Goal: Use online tool/utility: Utilize a website feature to perform a specific function

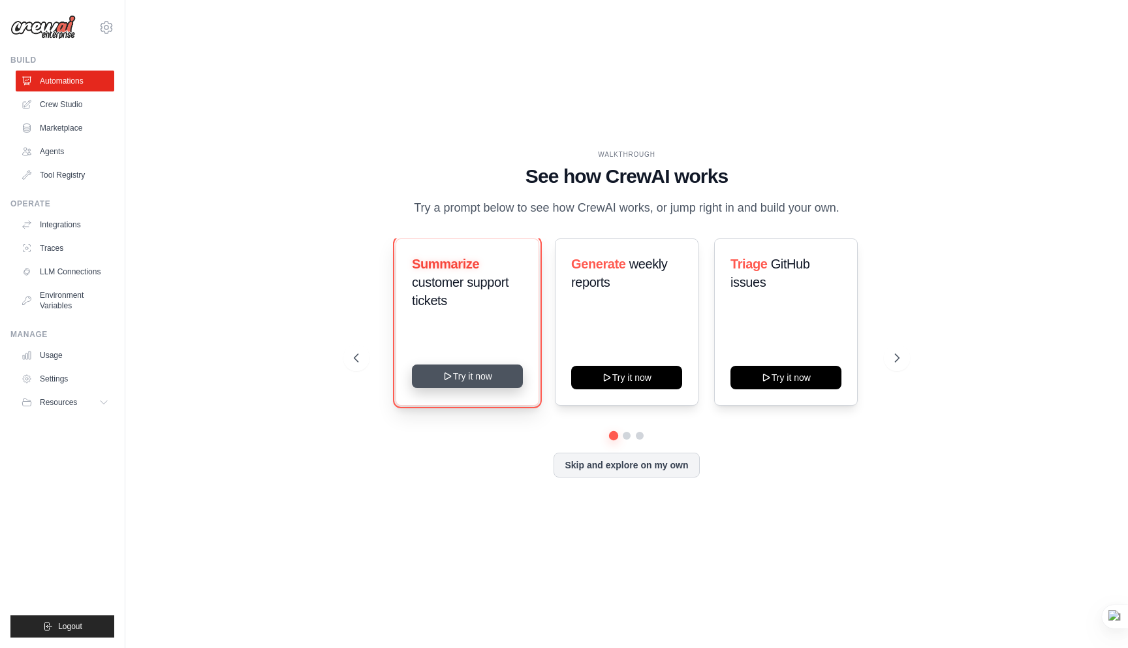
click at [456, 383] on button "Try it now" at bounding box center [467, 376] width 111 height 24
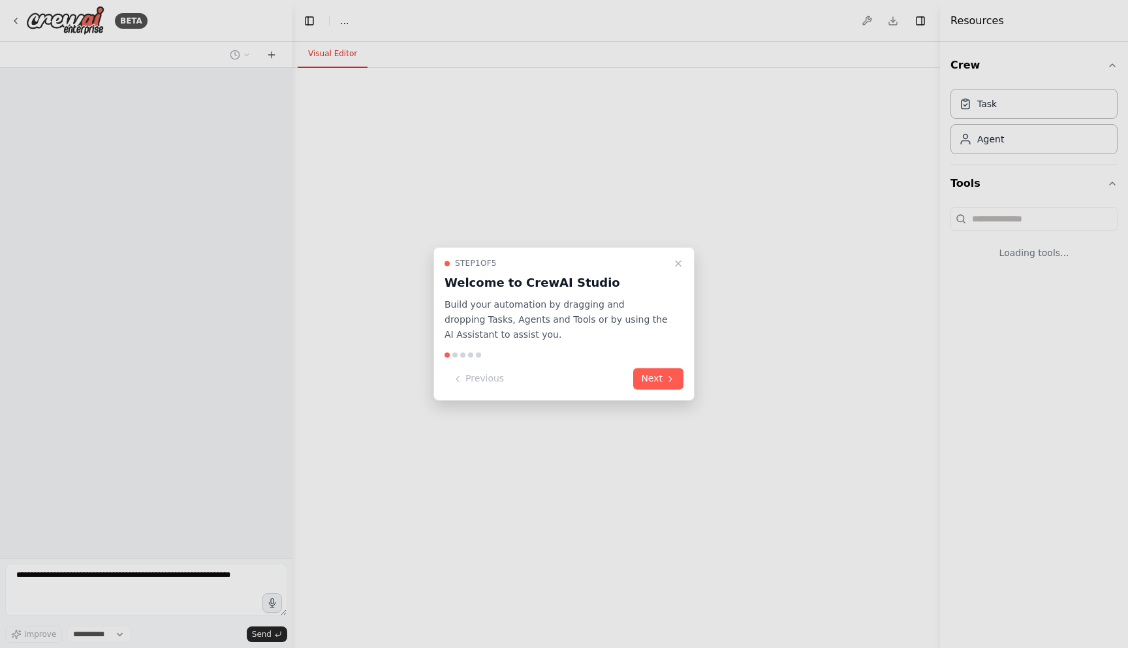
select select "****"
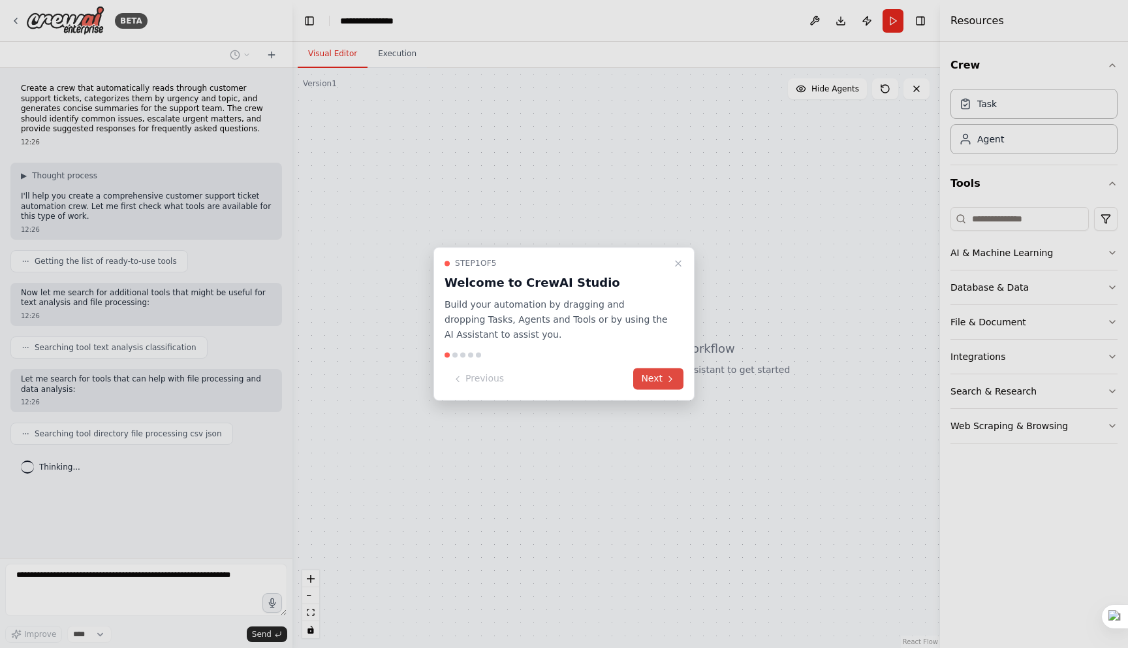
click at [657, 381] on button "Next" at bounding box center [658, 379] width 50 height 22
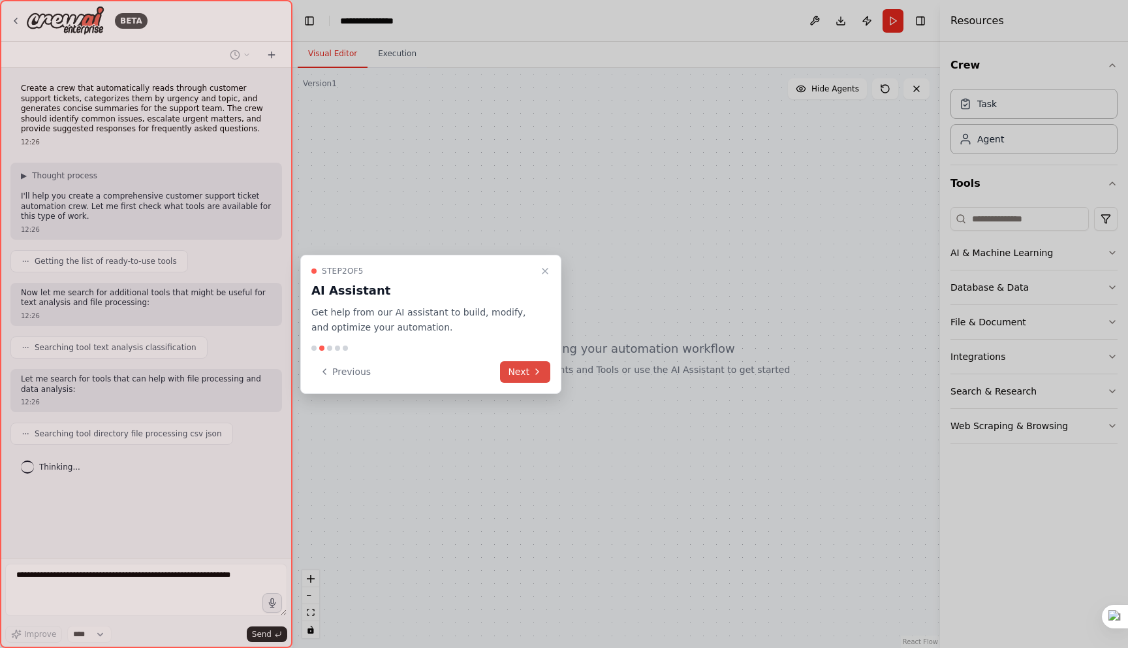
click at [546, 381] on button "Next" at bounding box center [525, 372] width 50 height 22
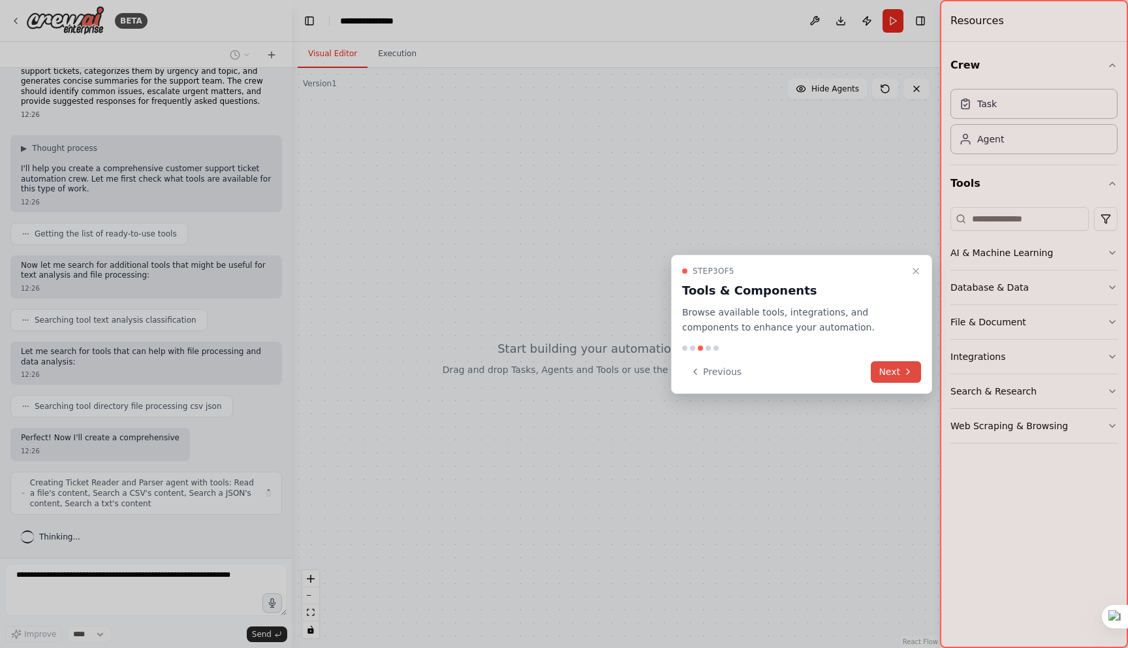
scroll to position [38, 0]
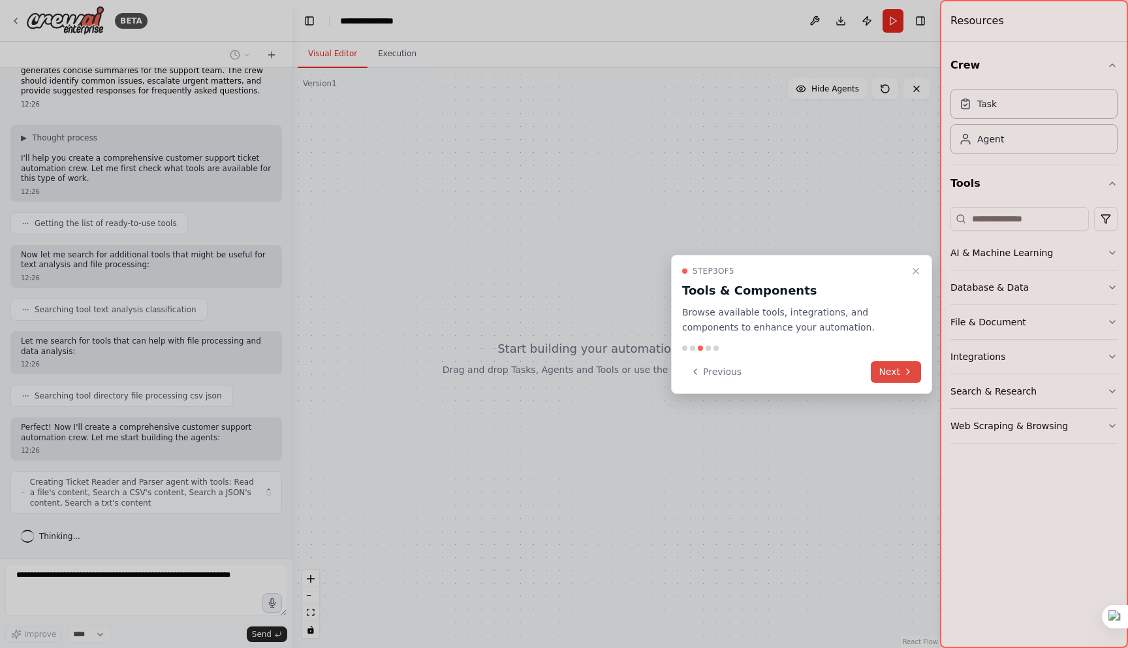
click at [902, 369] on button "Next" at bounding box center [896, 372] width 50 height 22
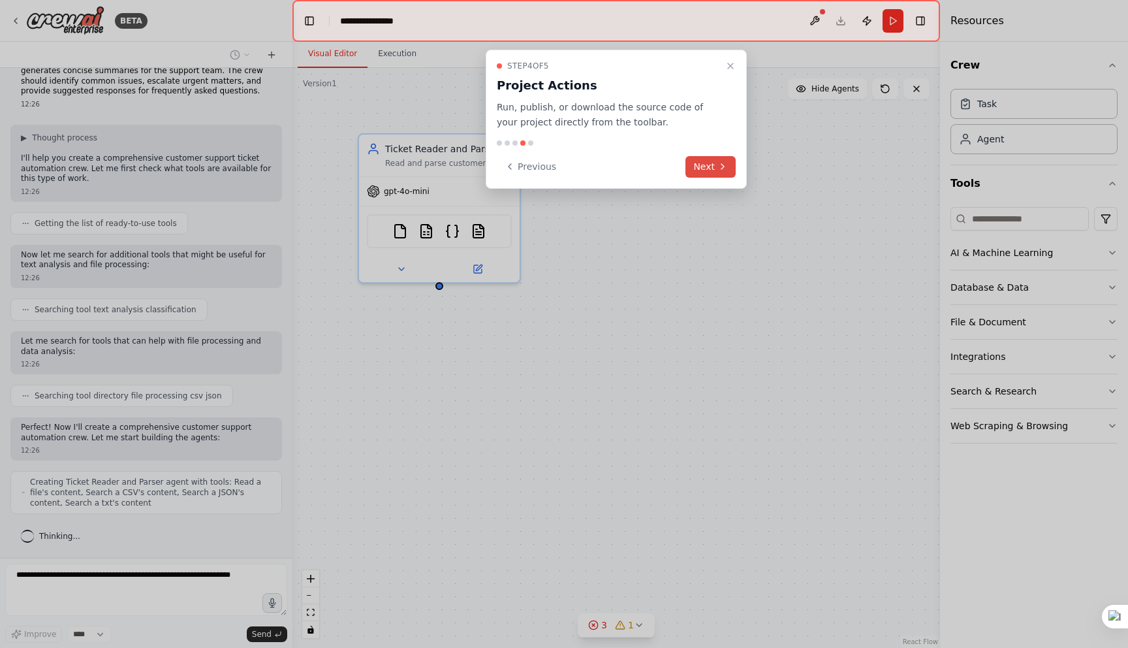
click at [722, 165] on icon at bounding box center [722, 166] width 3 height 5
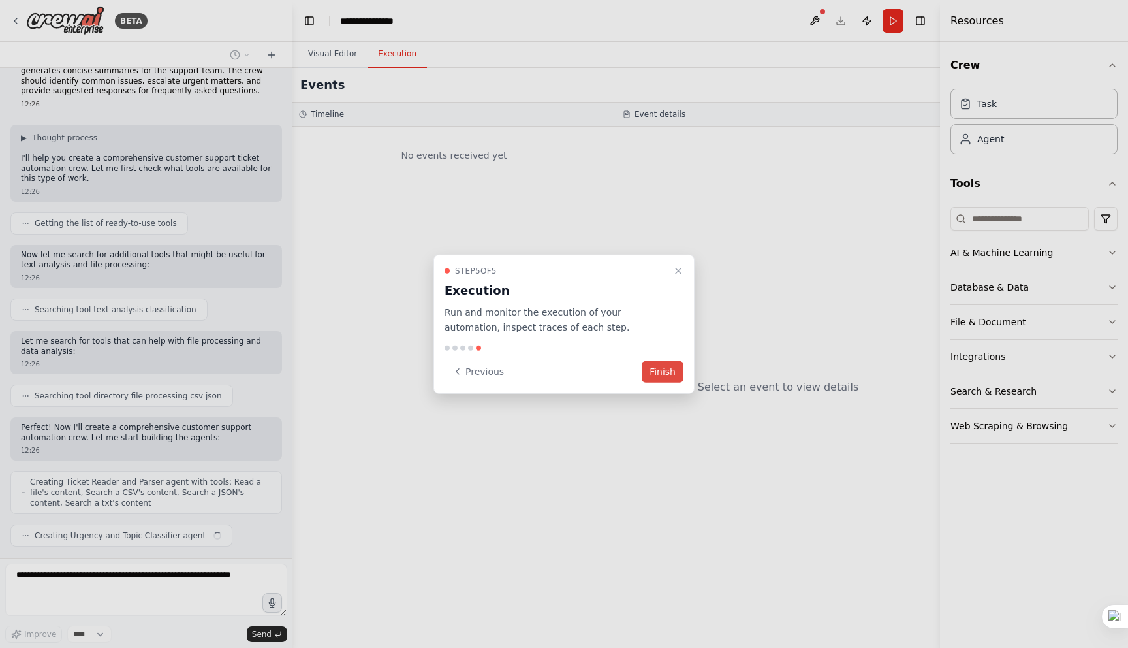
scroll to position [71, 0]
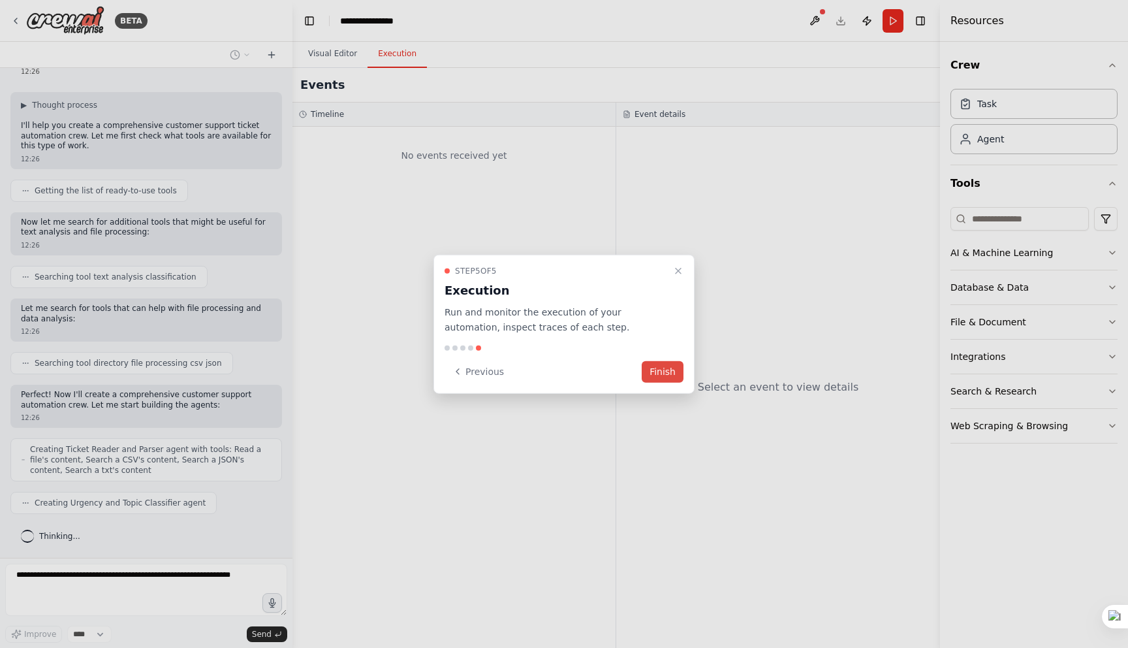
click at [661, 373] on button "Finish" at bounding box center [663, 371] width 42 height 22
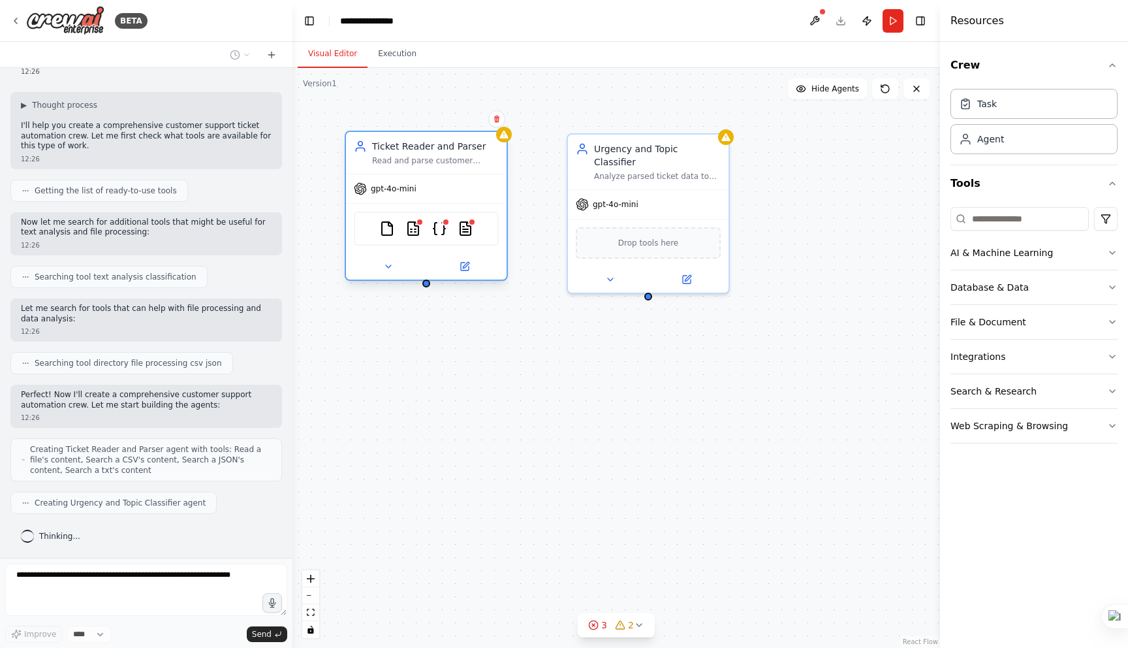
drag, startPoint x: 486, startPoint y: 193, endPoint x: 470, endPoint y: 198, distance: 17.1
click at [470, 198] on div "gpt-4o-mini" at bounding box center [426, 188] width 161 height 29
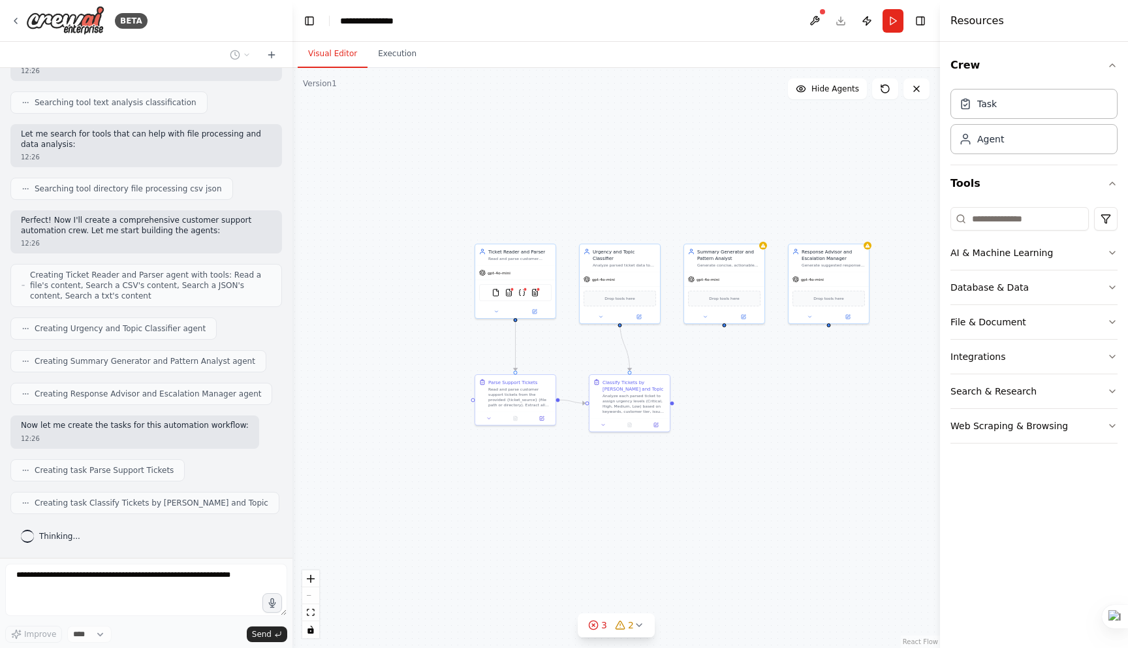
scroll to position [277, 0]
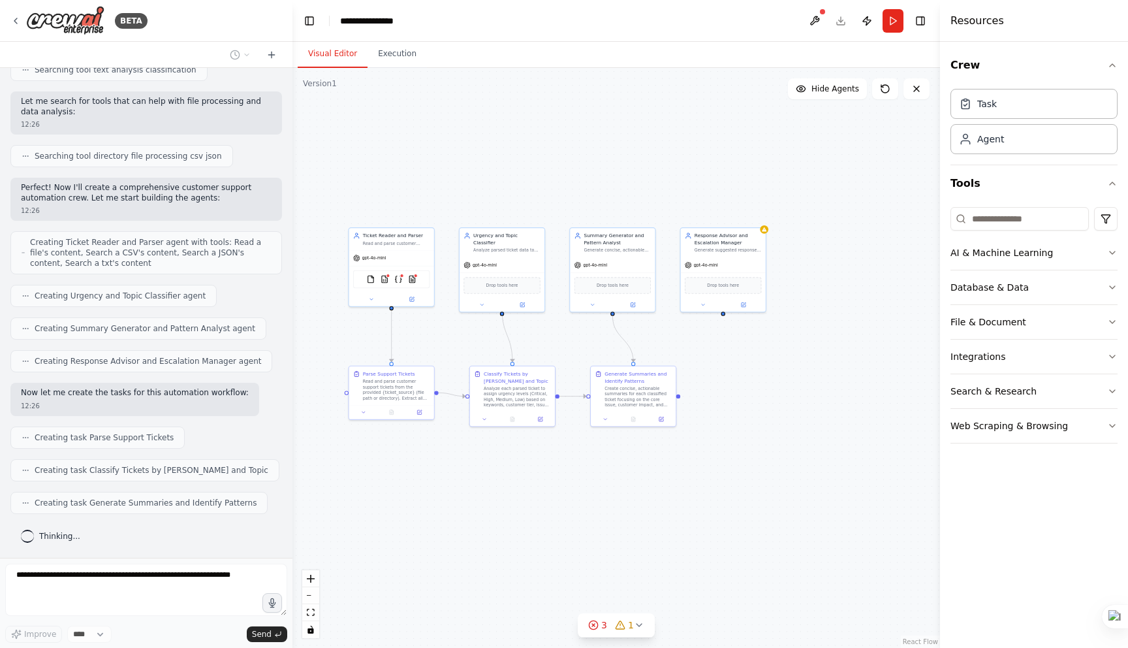
drag, startPoint x: 591, startPoint y: 354, endPoint x: 472, endPoint y: 344, distance: 119.9
click at [472, 344] on div ".deletable-edge-delete-btn { width: 20px; height: 20px; border: 0px solid #ffff…" at bounding box center [616, 358] width 648 height 580
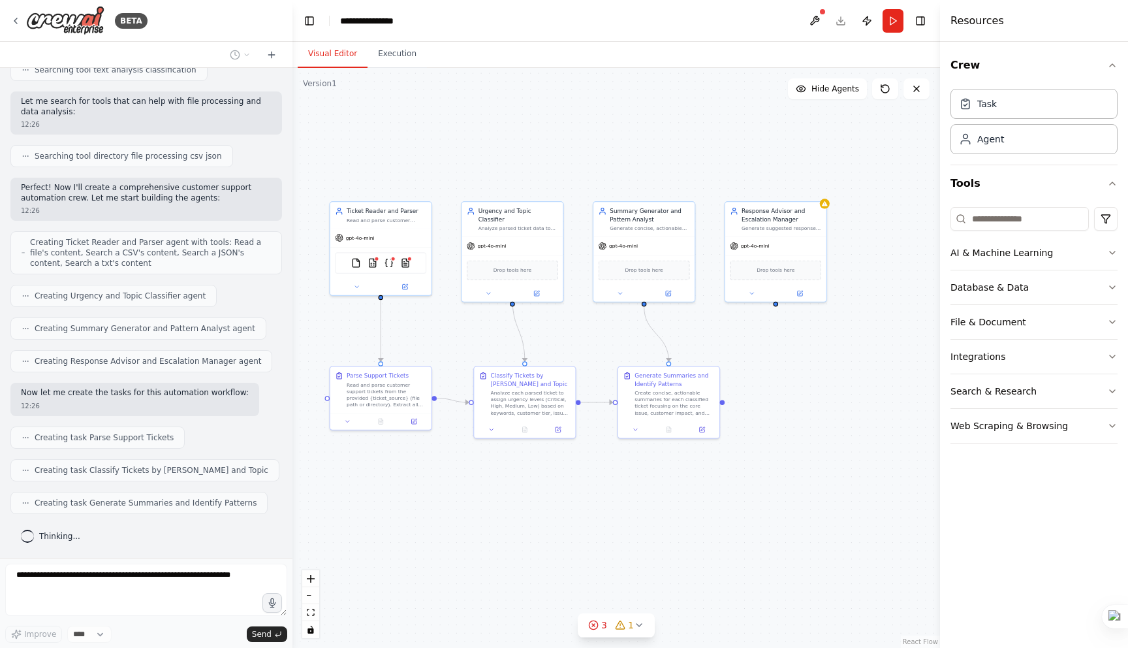
drag, startPoint x: 722, startPoint y: 346, endPoint x: 815, endPoint y: 349, distance: 93.4
click at [815, 349] on div ".deletable-edge-delete-btn { width: 20px; height: 20px; border: 0px solid #ffff…" at bounding box center [616, 358] width 648 height 580
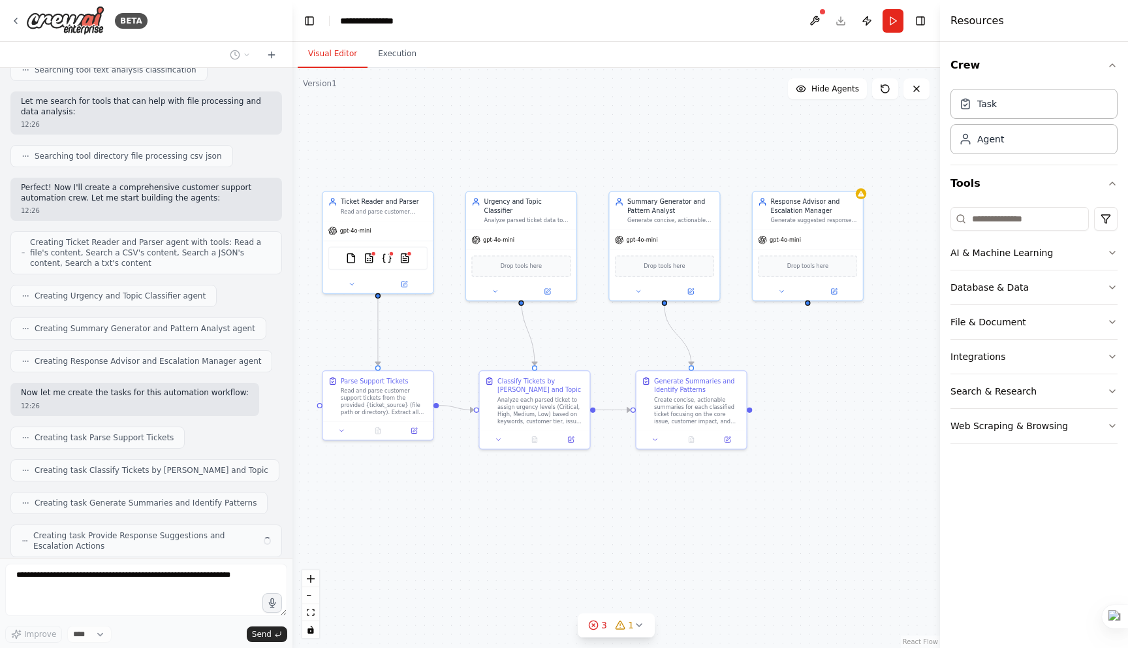
scroll to position [321, 0]
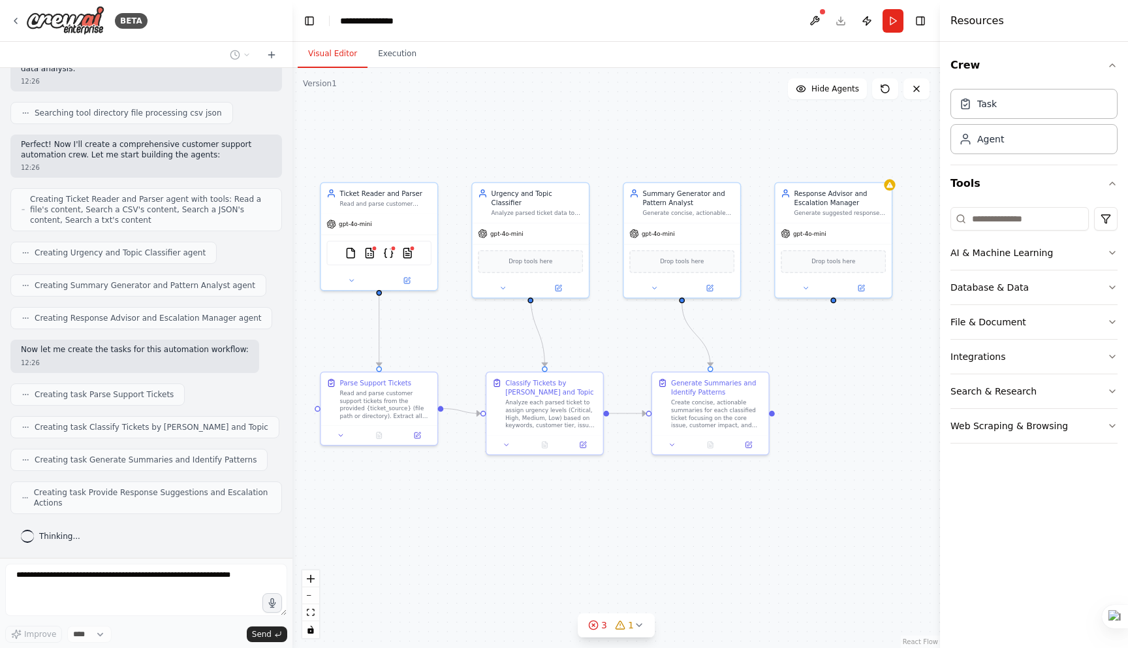
drag, startPoint x: 815, startPoint y: 349, endPoint x: 841, endPoint y: 349, distance: 26.1
click at [841, 349] on div ".deletable-edge-delete-btn { width: 20px; height: 20px; border: 0px solid #ffff…" at bounding box center [616, 358] width 648 height 580
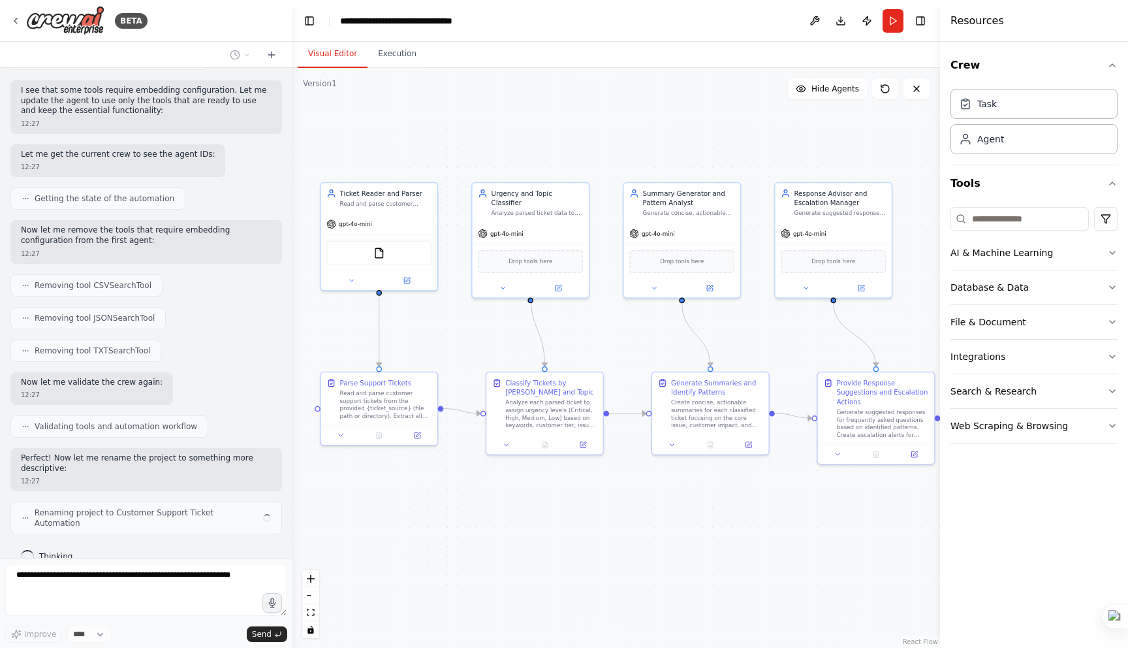
scroll to position [860, 0]
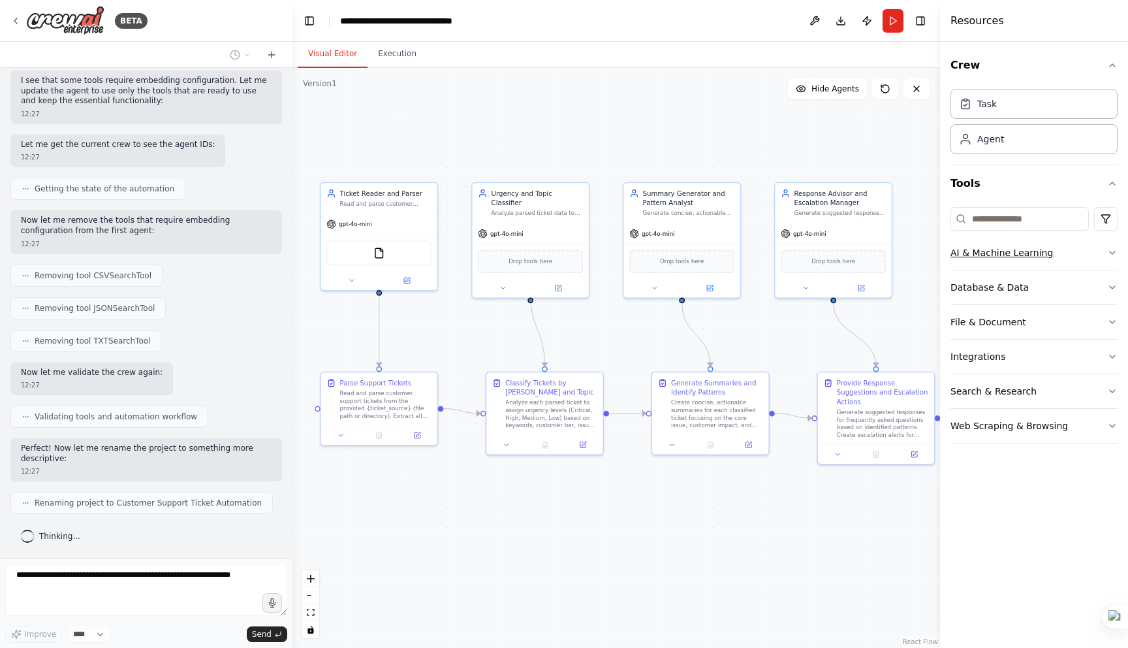
click at [1104, 247] on button "AI & Machine Learning" at bounding box center [1033, 253] width 167 height 34
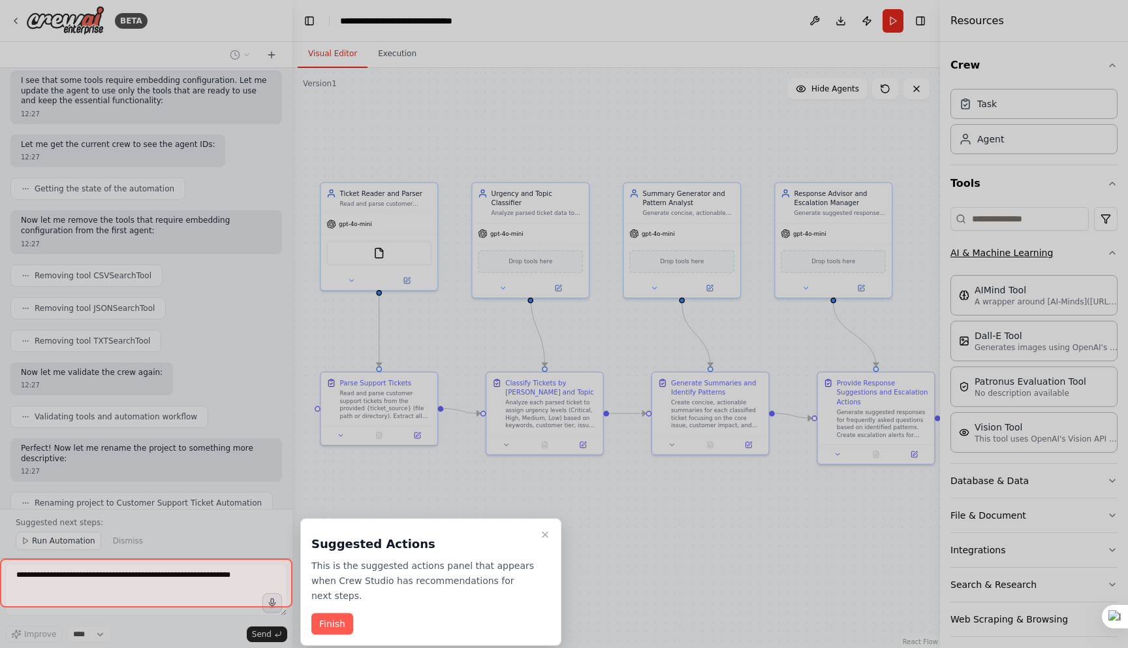
click at [1104, 247] on div at bounding box center [564, 324] width 1128 height 648
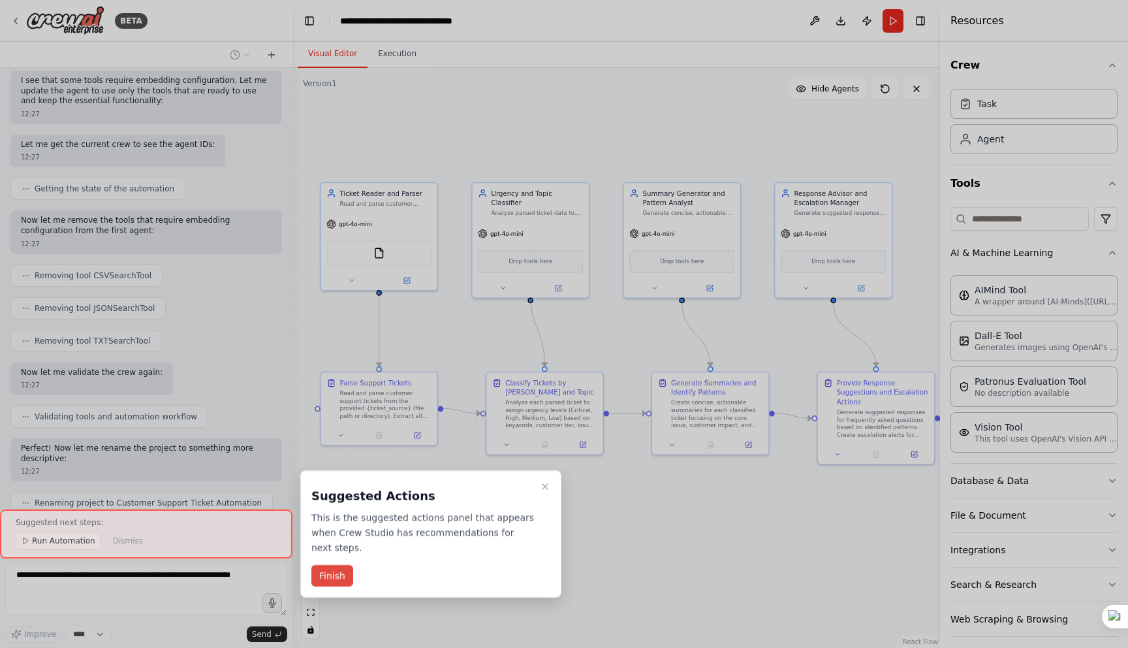
click at [334, 573] on button "Finish" at bounding box center [332, 576] width 42 height 22
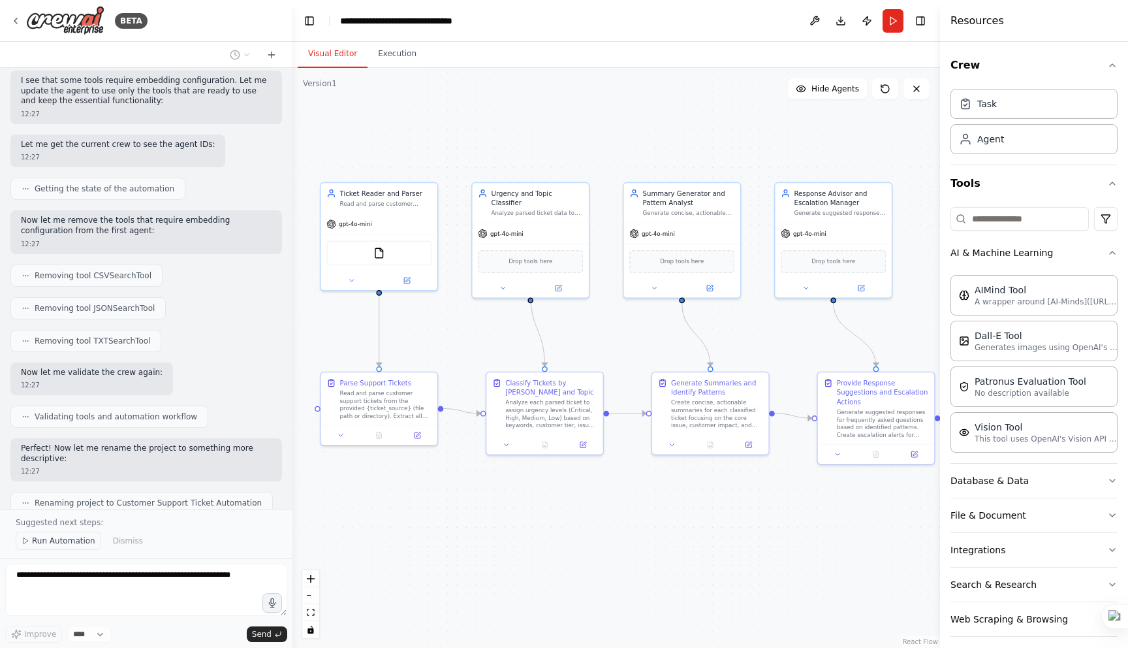
click at [57, 537] on span "Run Automation" at bounding box center [63, 540] width 63 height 10
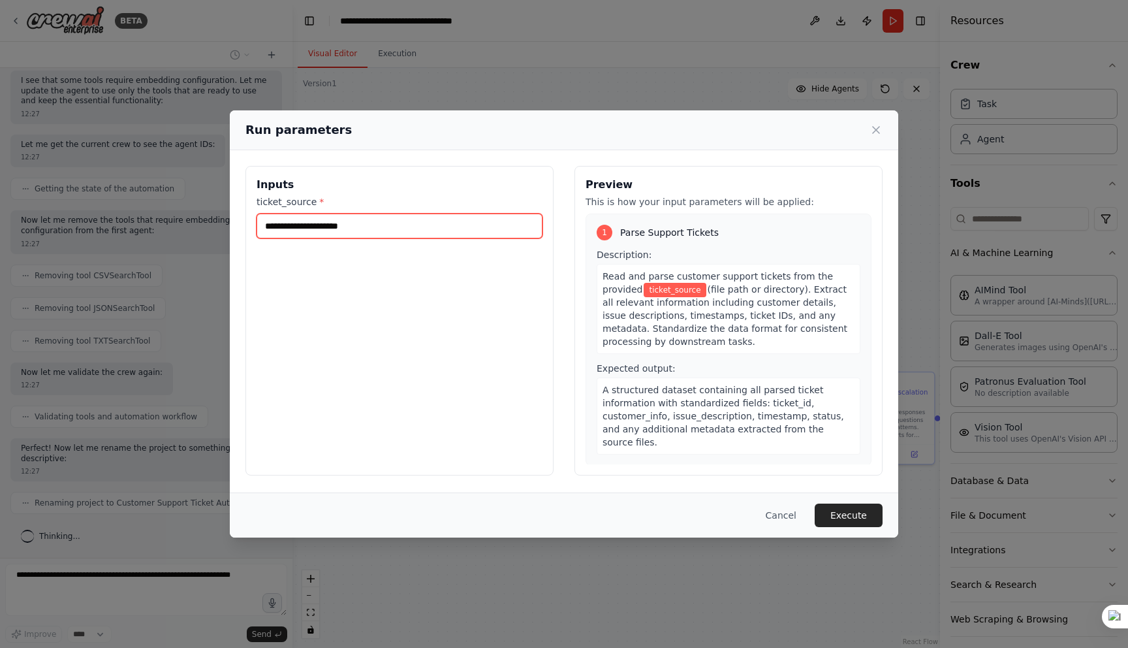
click at [411, 235] on input "ticket_source *" at bounding box center [400, 225] width 286 height 25
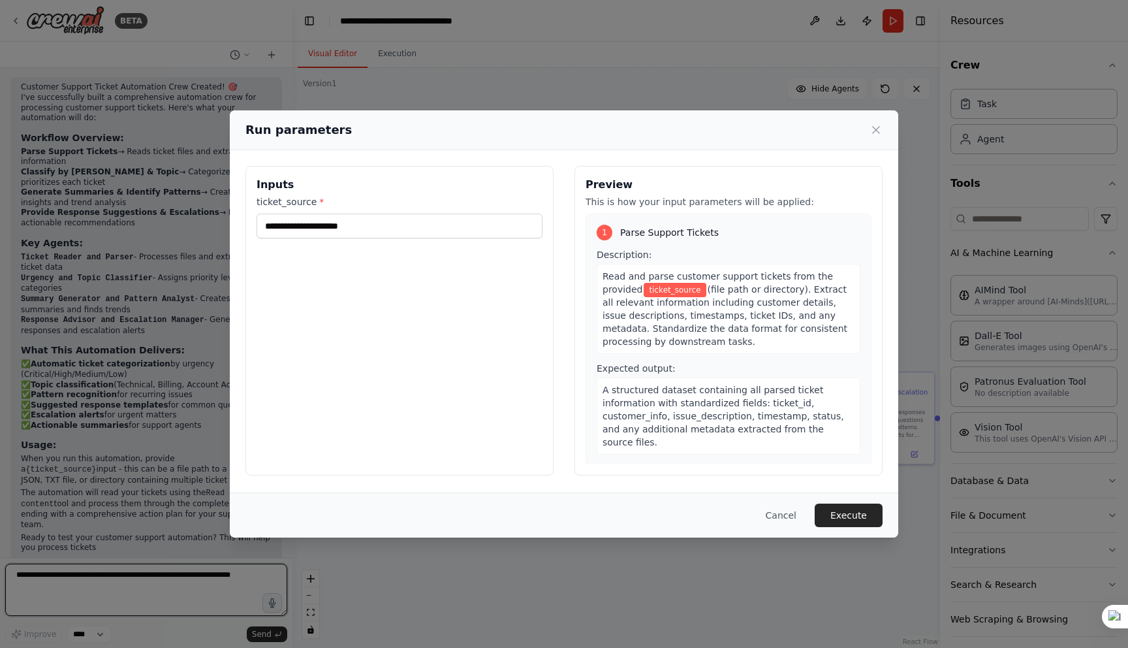
scroll to position [1317, 0]
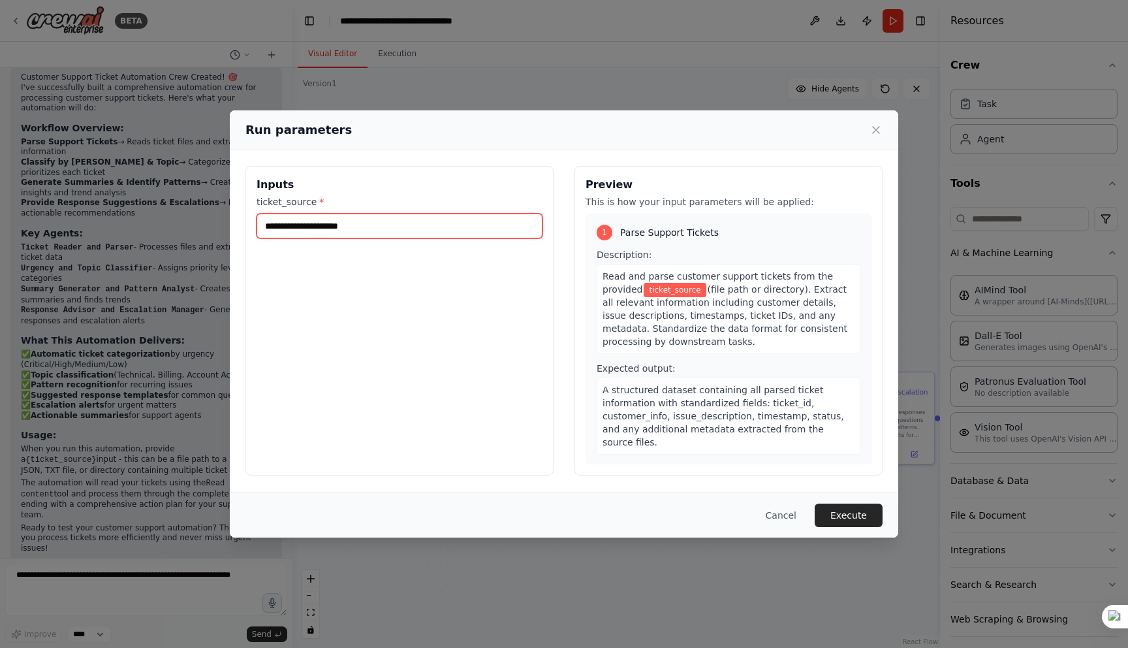
click at [455, 234] on input "ticket_source *" at bounding box center [400, 225] width 286 height 25
click at [845, 511] on button "Execute" at bounding box center [849, 515] width 68 height 24
click at [390, 222] on input "ticket_source *" at bounding box center [400, 225] width 286 height 25
click at [644, 292] on span "ticket_source" at bounding box center [675, 290] width 62 height 14
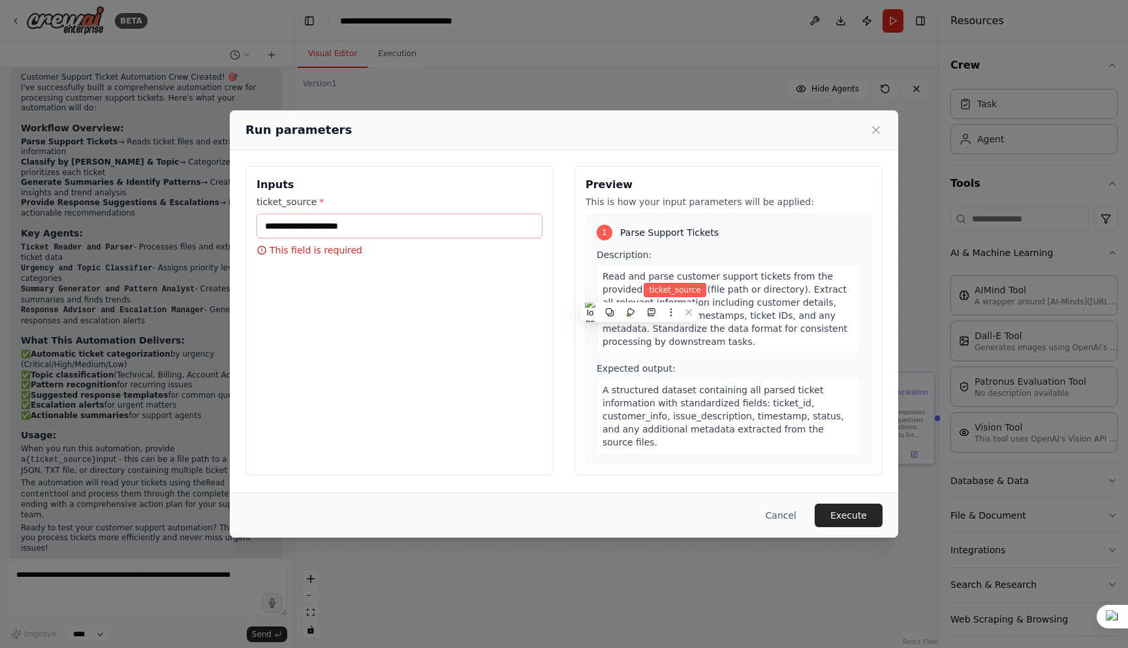
click at [708, 282] on div "Read and parse customer support tickets from the provided ticket_source (file p…" at bounding box center [729, 309] width 264 height 90
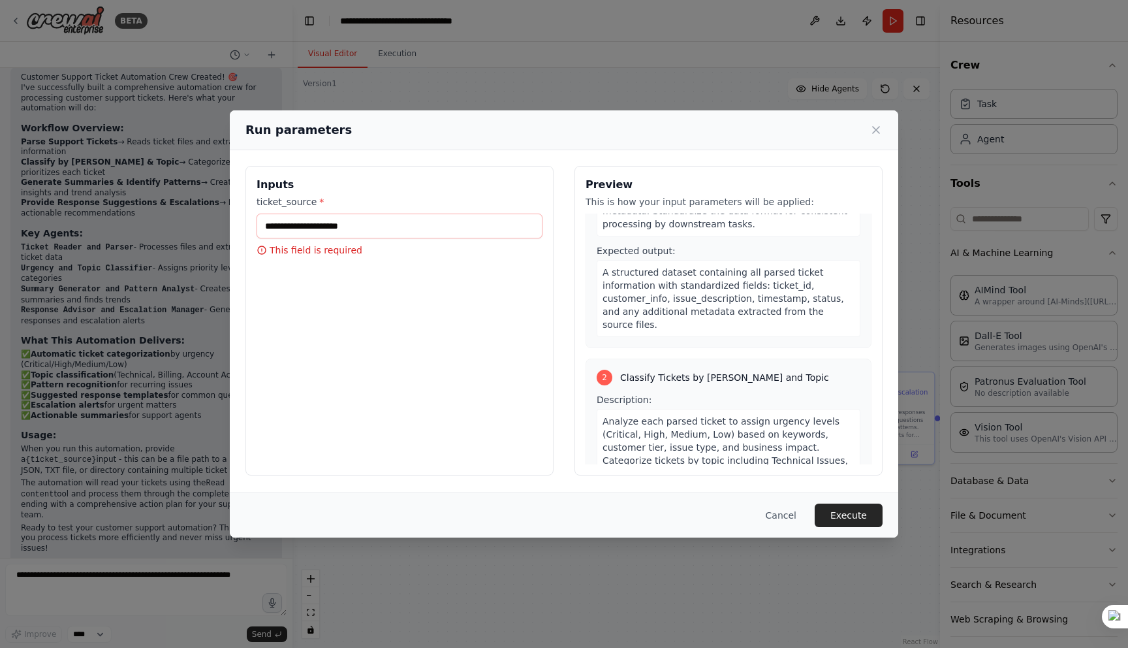
scroll to position [0, 0]
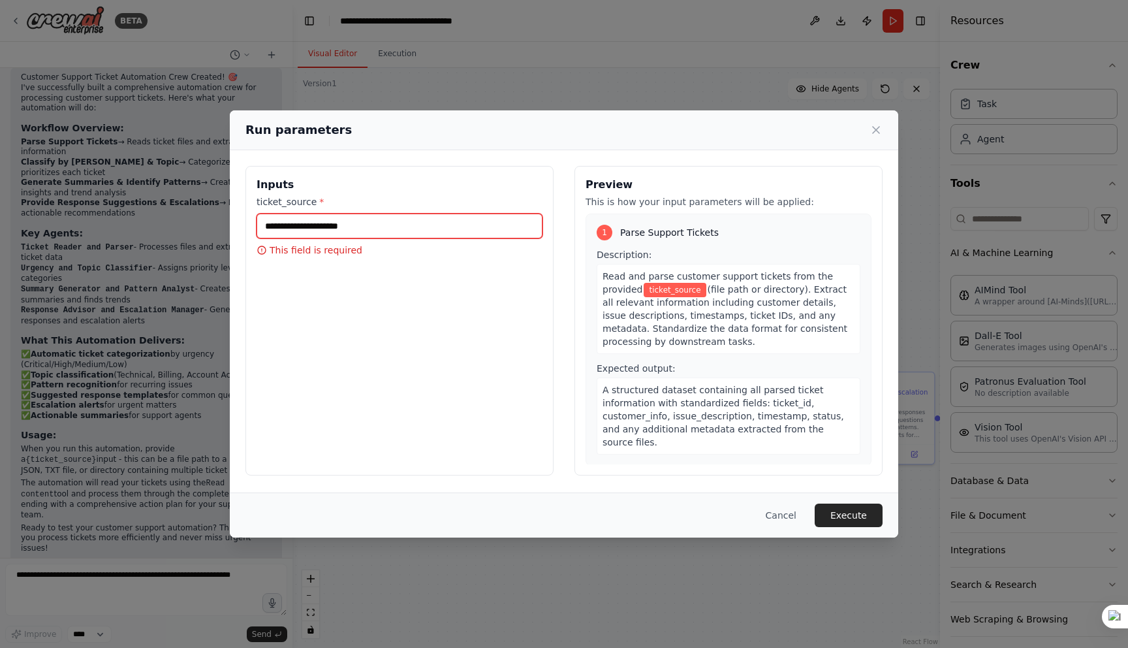
click at [382, 221] on input "ticket_source *" at bounding box center [400, 225] width 286 height 25
paste input "**********"
type input "**********"
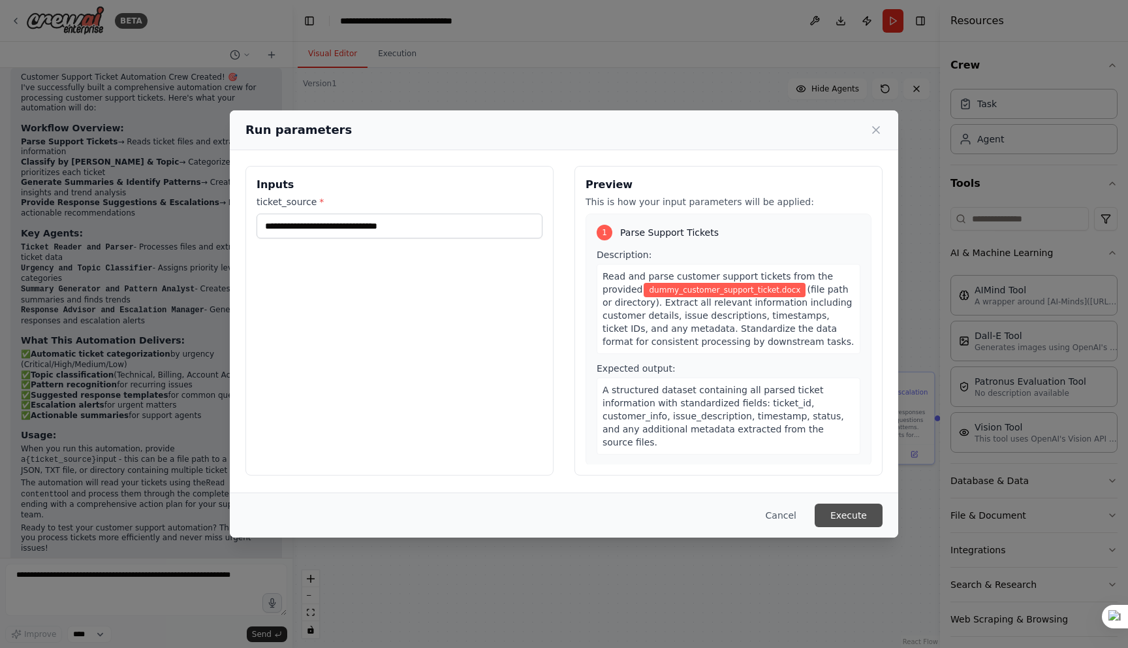
click at [832, 511] on button "Execute" at bounding box center [849, 515] width 68 height 24
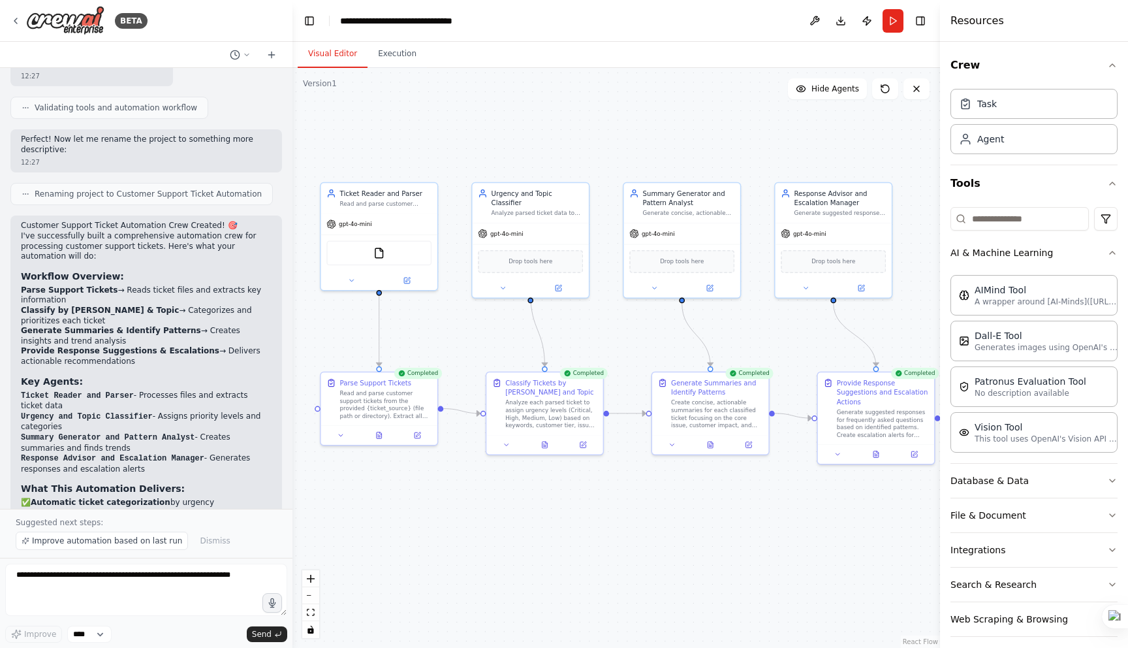
scroll to position [1366, 0]
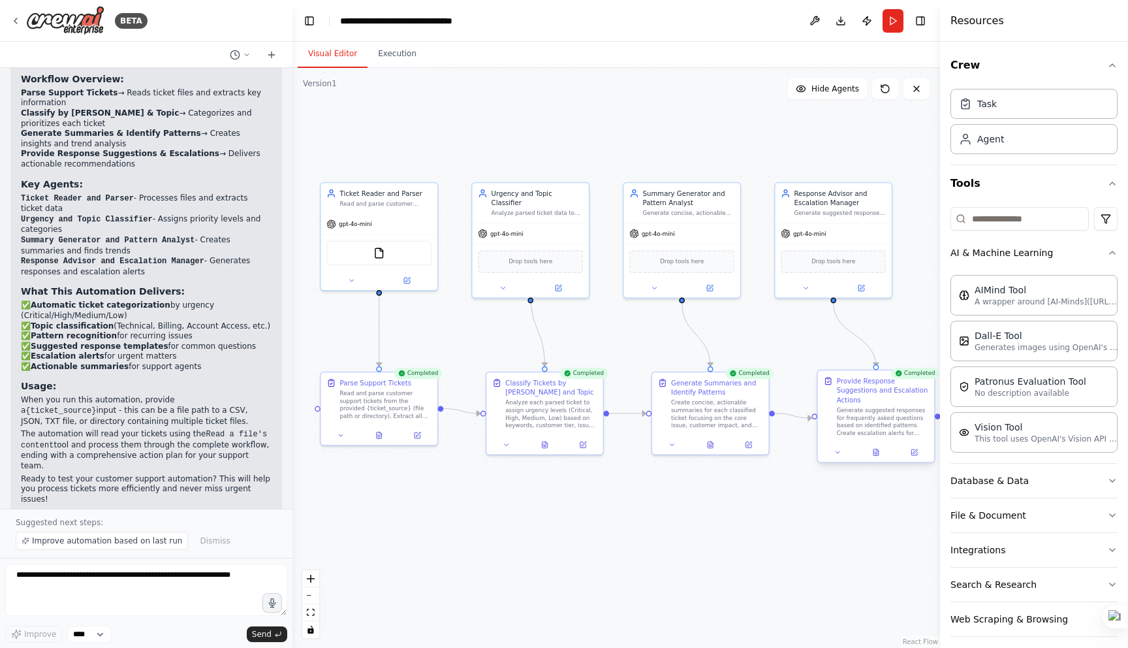
click at [897, 415] on div "Generate suggested responses for frequently asked questions based on identified…" at bounding box center [883, 421] width 92 height 30
click at [915, 398] on div "Provide Response Suggestions and Escalation Actions" at bounding box center [887, 390] width 92 height 28
drag, startPoint x: 915, startPoint y: 398, endPoint x: 898, endPoint y: 398, distance: 17.6
click at [898, 398] on div "Provide Response Suggestions and Escalation Actions" at bounding box center [869, 390] width 92 height 28
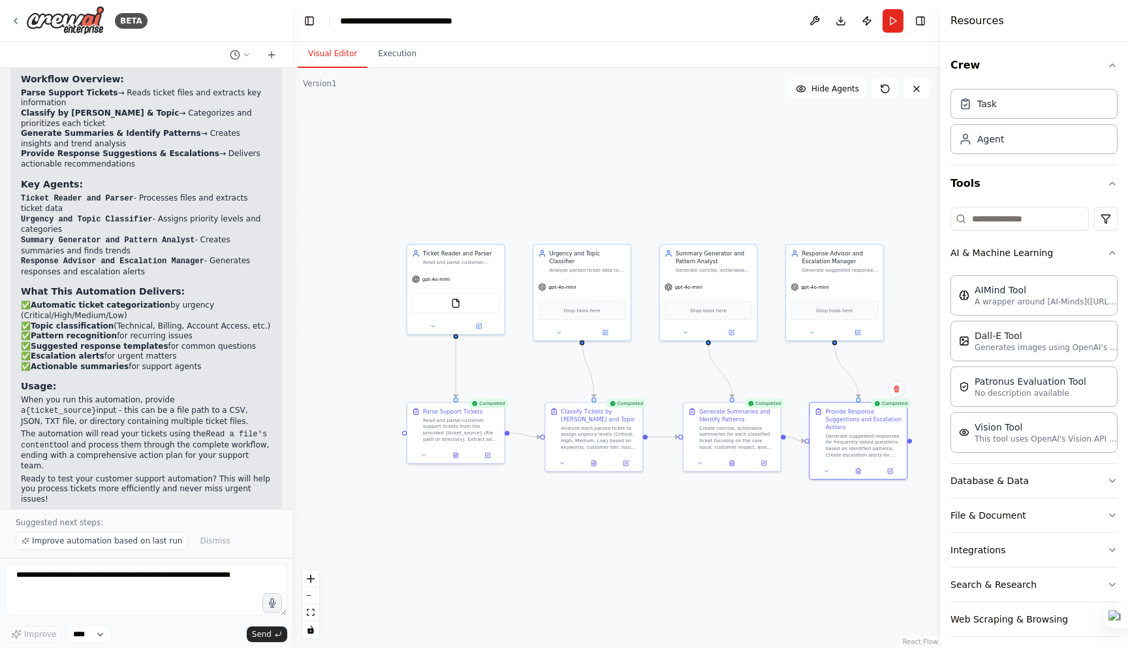
scroll to position [10, 0]
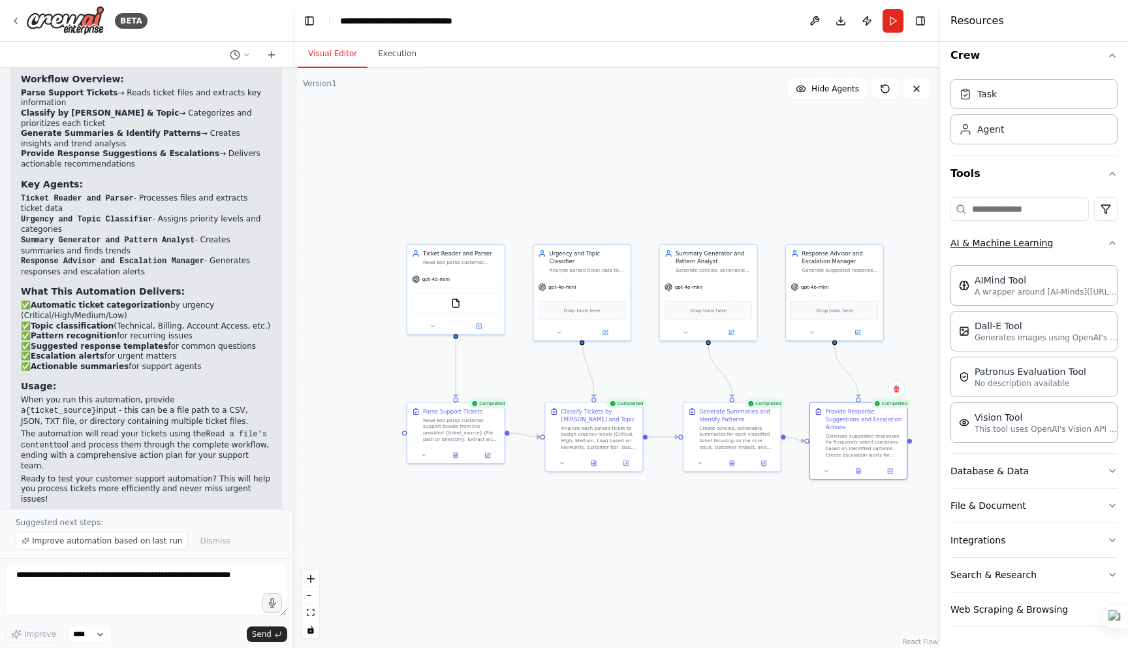
click at [1035, 236] on button "AI & Machine Learning" at bounding box center [1033, 243] width 167 height 34
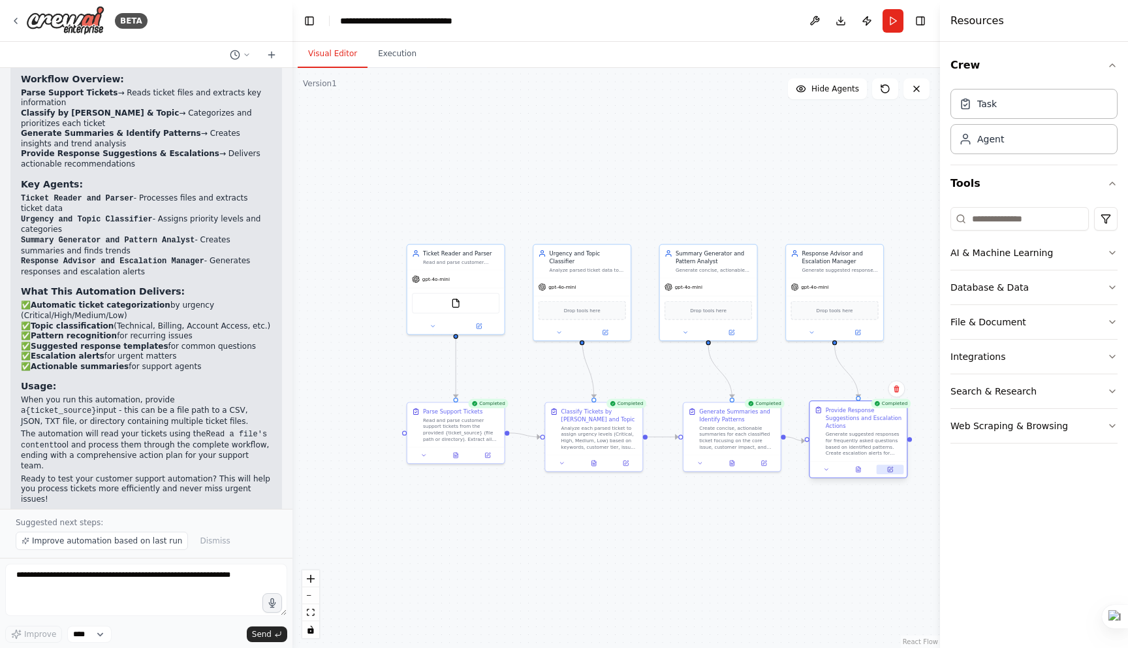
click at [888, 471] on icon at bounding box center [890, 469] width 5 height 5
click at [392, 57] on button "Execution" at bounding box center [397, 53] width 59 height 27
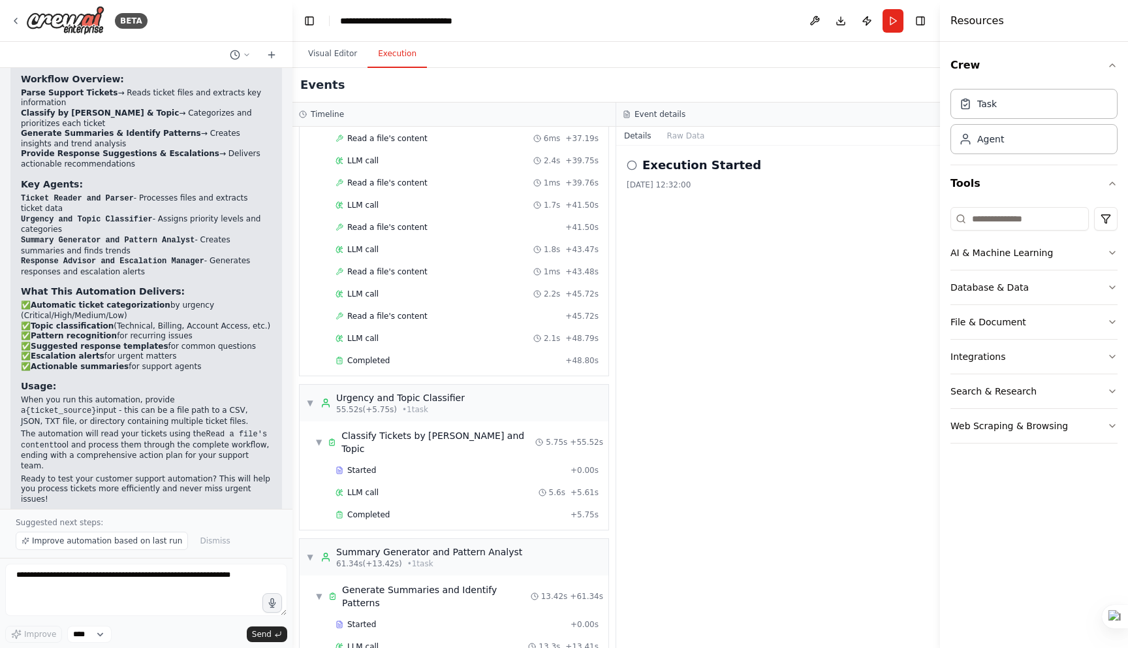
scroll to position [1157, 0]
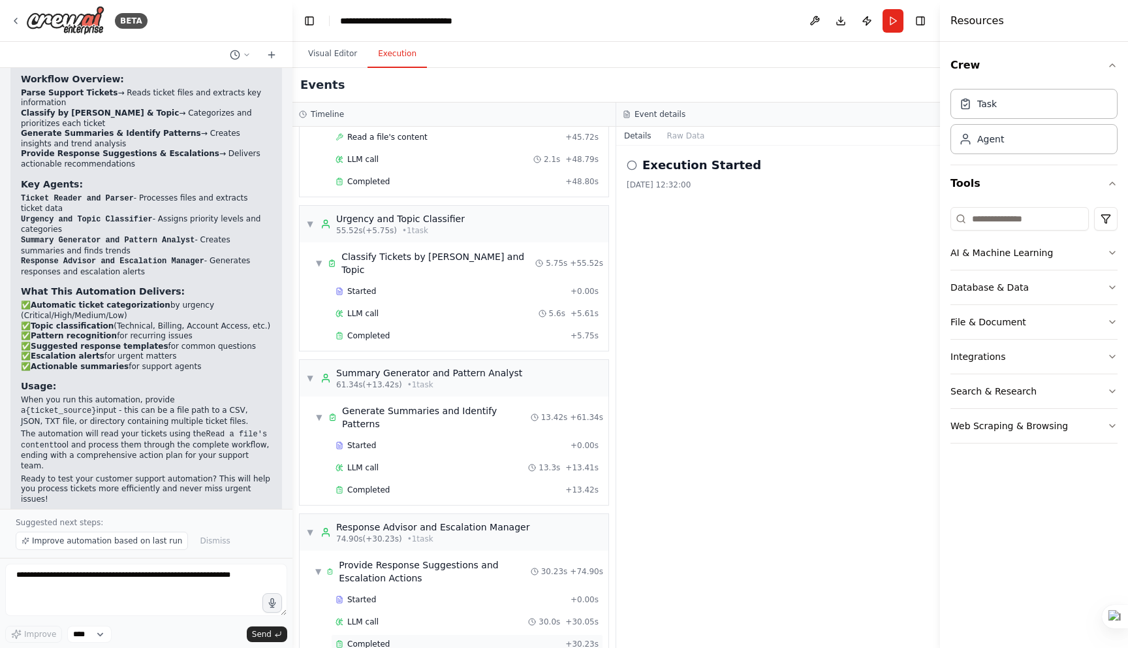
click at [367, 638] on span "Completed" at bounding box center [368, 643] width 42 height 10
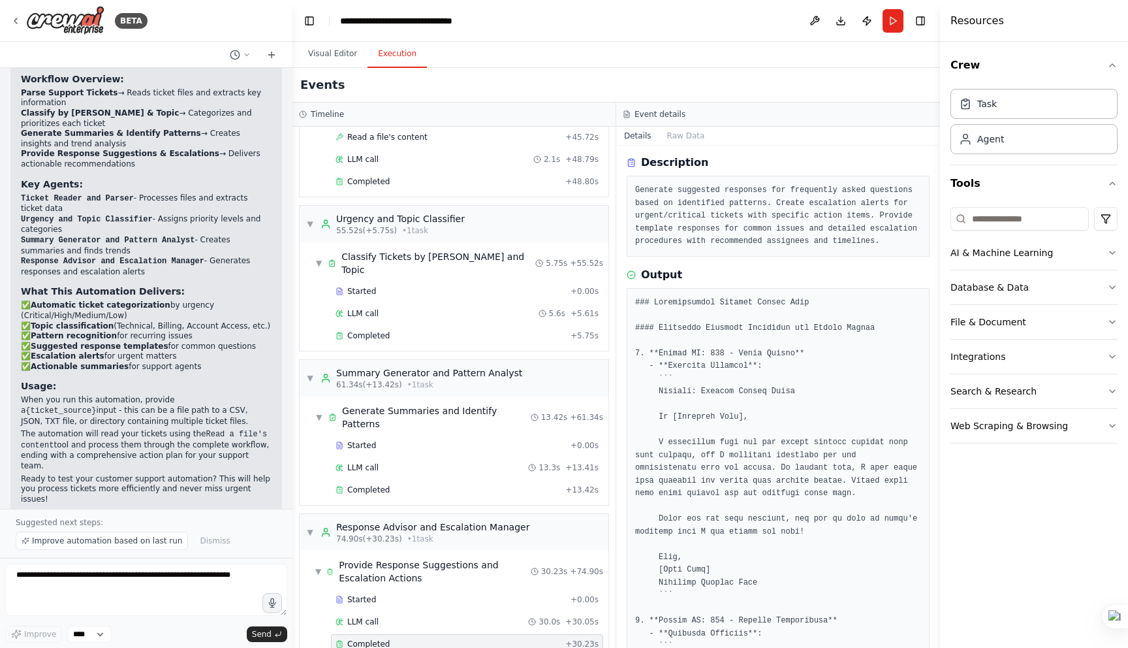
scroll to position [0, 0]
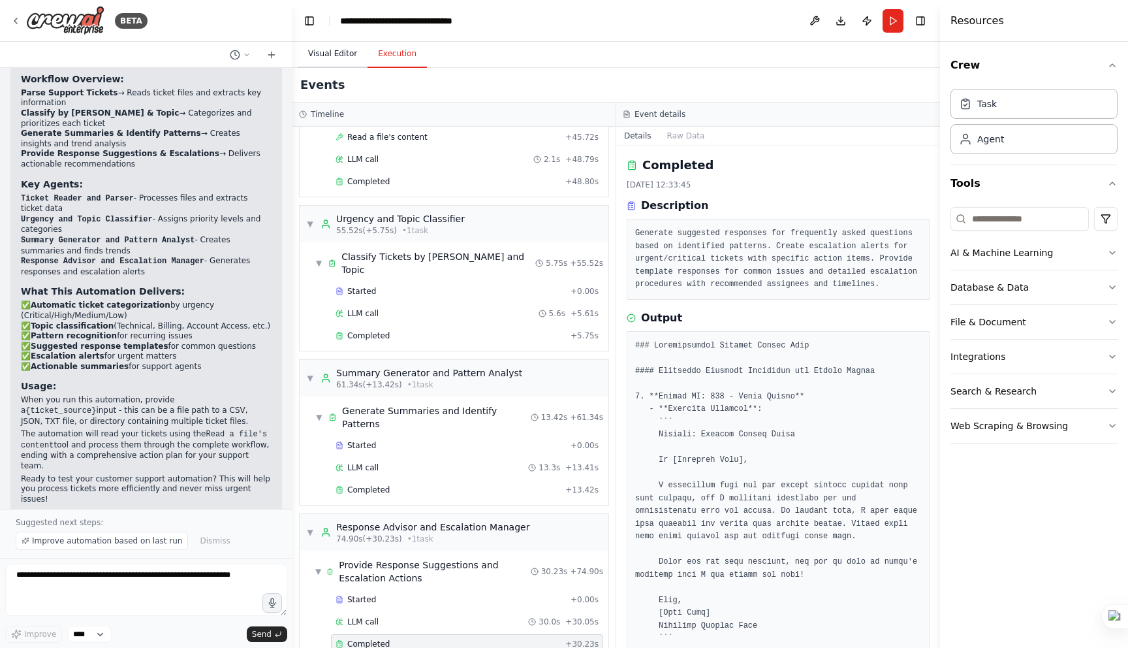
click at [320, 45] on button "Visual Editor" at bounding box center [333, 53] width 70 height 27
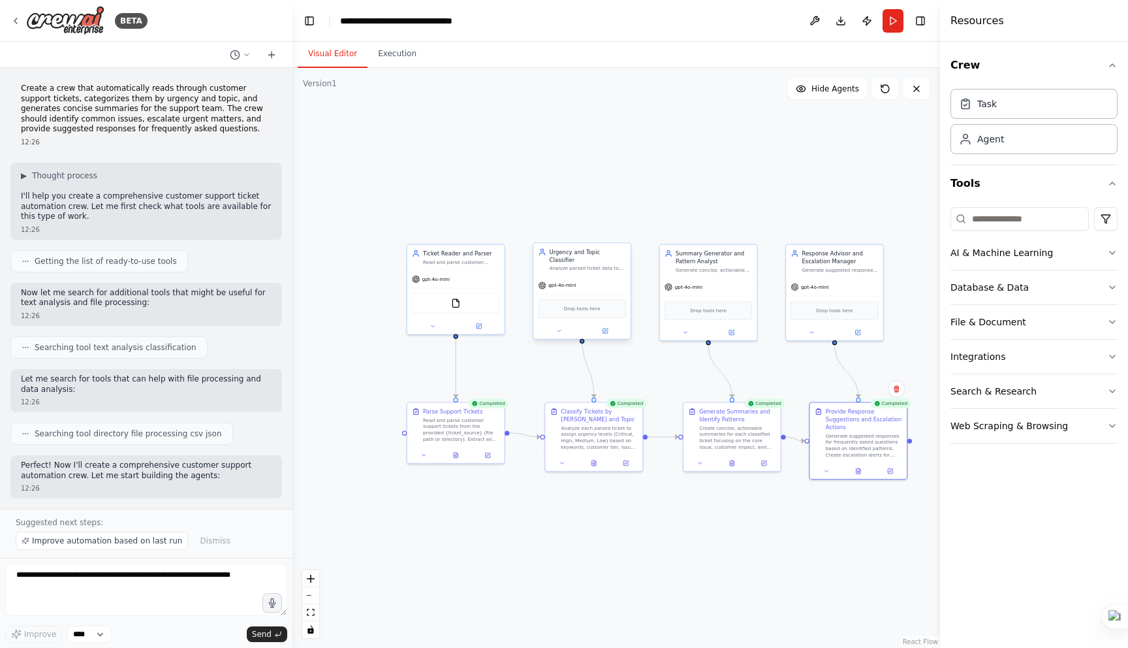
click at [571, 307] on div "Drop tools here" at bounding box center [582, 308] width 87 height 19
drag, startPoint x: 962, startPoint y: 284, endPoint x: 578, endPoint y: 300, distance: 384.2
click at [578, 300] on div "BETA Create a crew that automatically reads through customer support tickets, c…" at bounding box center [564, 324] width 1128 height 648
click at [988, 290] on button "Database & Data" at bounding box center [1033, 287] width 167 height 34
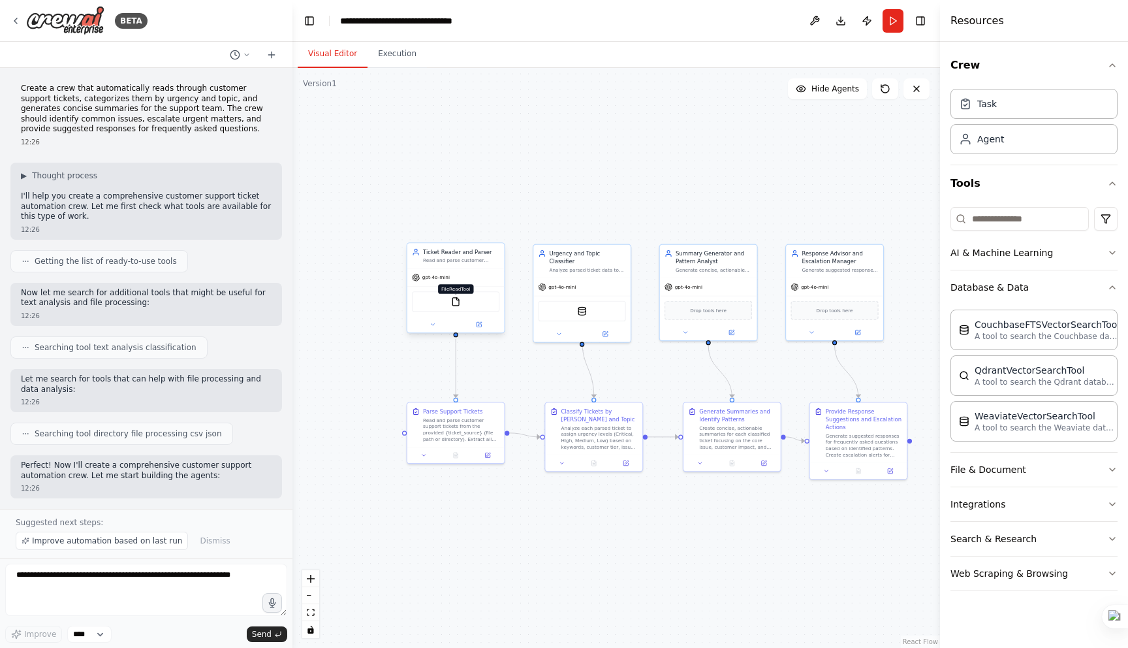
click at [455, 305] on img at bounding box center [456, 302] width 10 height 10
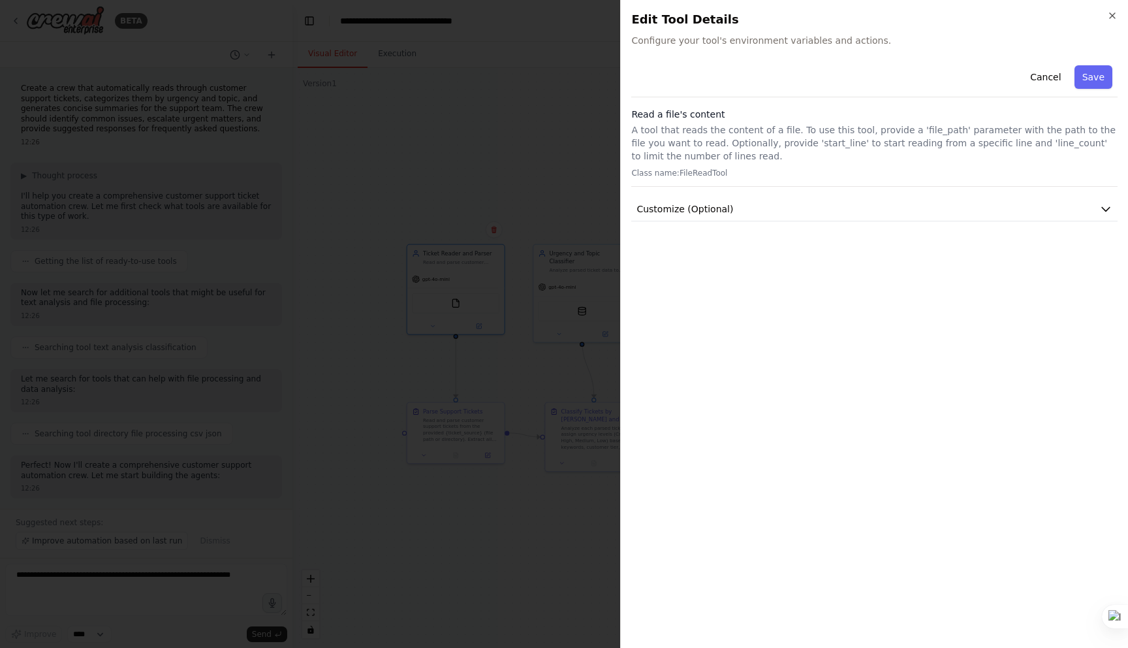
click at [620, 261] on div "Close Edit Tool Details Configure your tool's environment variables and actions…" at bounding box center [874, 324] width 508 height 648
click at [1108, 16] on icon "button" at bounding box center [1112, 15] width 10 height 10
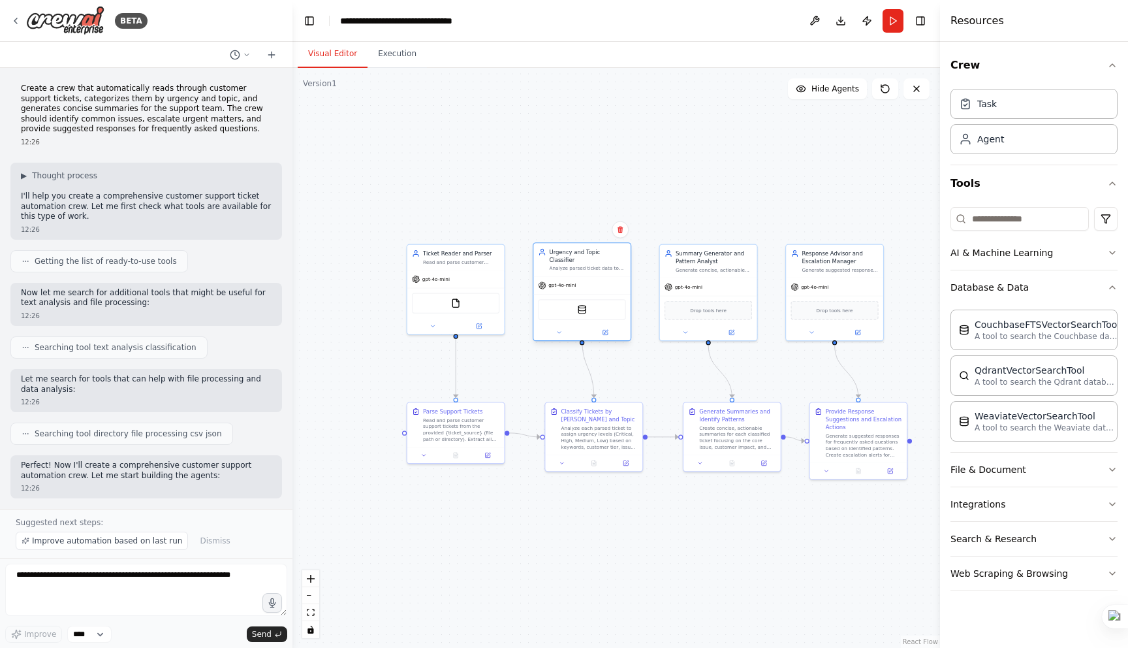
click at [582, 311] on div "CouchbaseFTSVectorSearchTool" at bounding box center [581, 309] width 97 height 31
click at [581, 308] on div "CouchbaseFTSVectorSearchTool" at bounding box center [582, 309] width 87 height 20
click at [594, 301] on div "CouchbaseFTSVectorSearchTool" at bounding box center [582, 309] width 87 height 20
click at [560, 329] on icon at bounding box center [559, 332] width 7 height 7
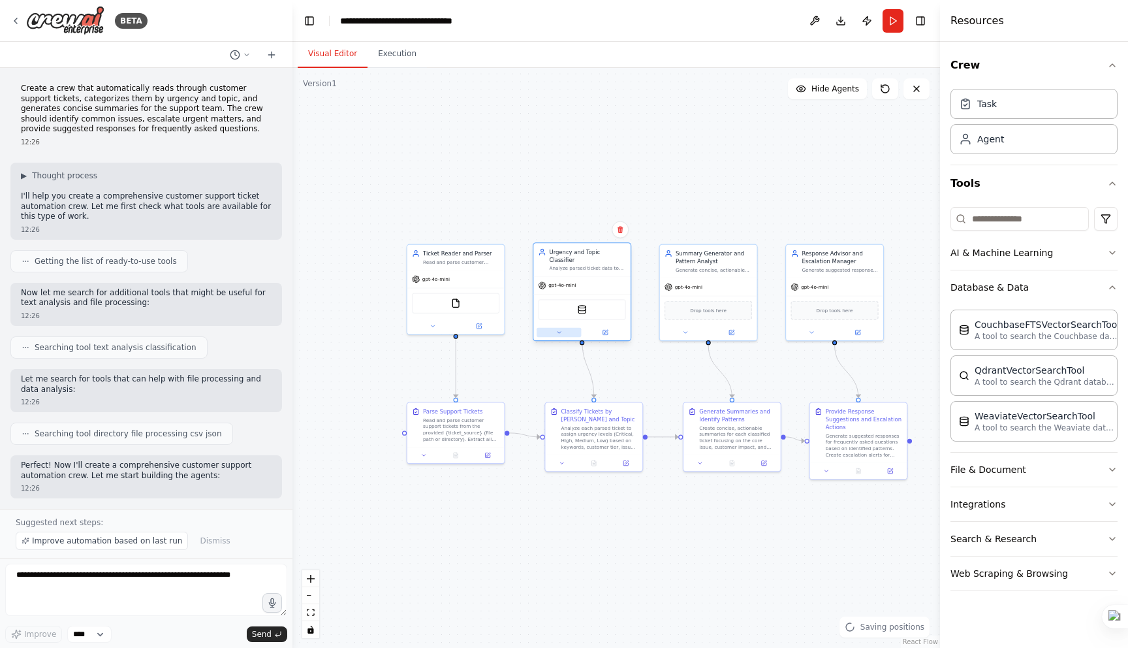
click at [560, 329] on icon at bounding box center [559, 332] width 7 height 7
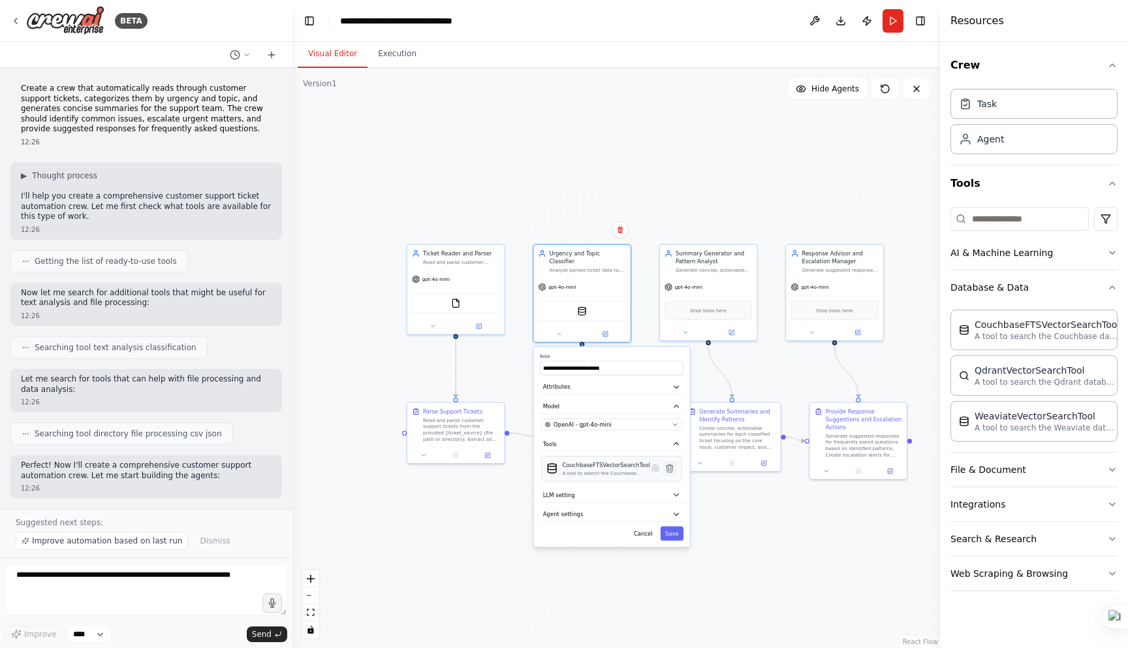
click at [668, 464] on icon at bounding box center [670, 468] width 7 height 8
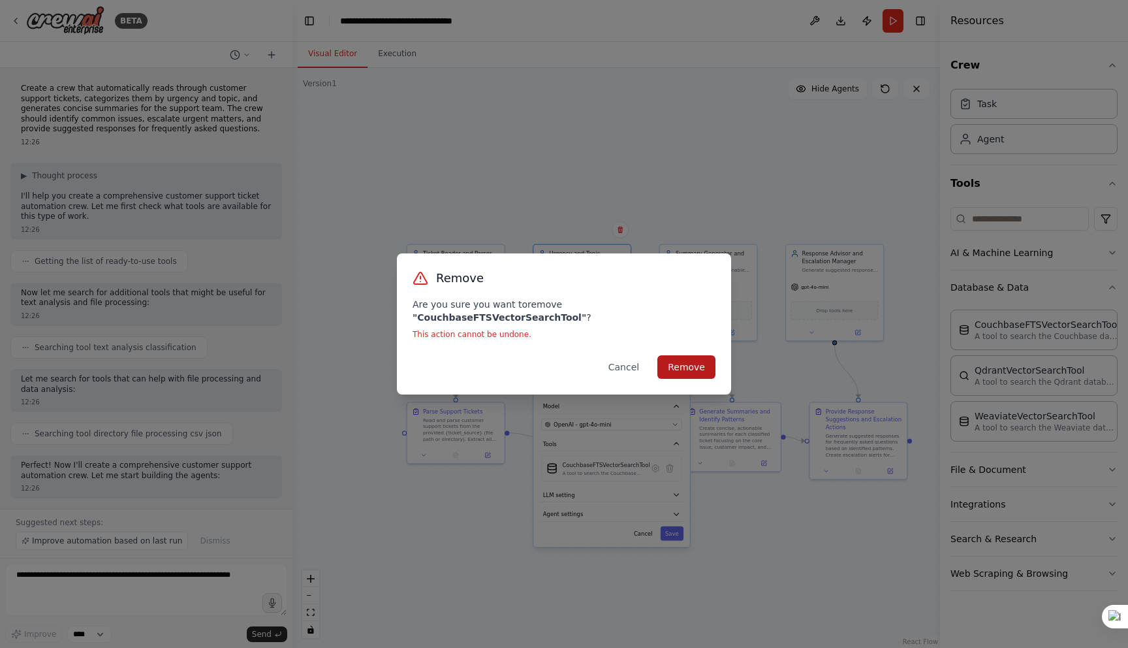
click at [672, 358] on button "Remove" at bounding box center [686, 367] width 58 height 24
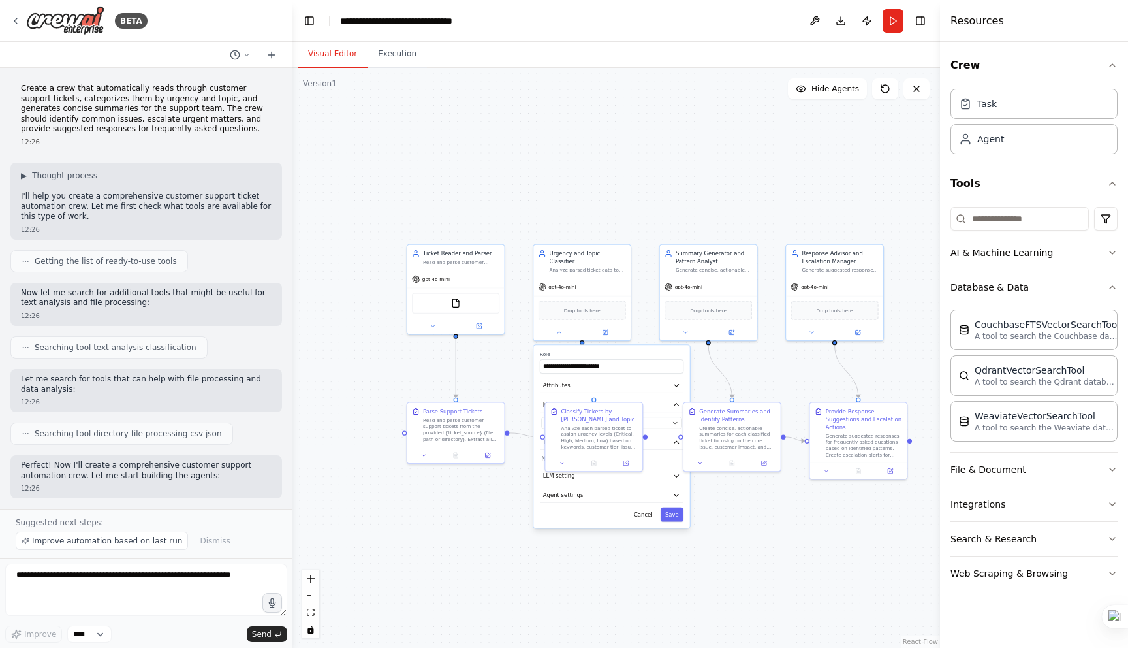
click at [512, 587] on div ".deletable-edge-delete-btn { width: 20px; height: 20px; border: 0px solid #ffff…" at bounding box center [616, 358] width 648 height 580
click at [555, 410] on icon at bounding box center [557, 410] width 5 height 5
click at [555, 379] on button "Attributes" at bounding box center [611, 386] width 144 height 14
click at [490, 534] on div ".deletable-edge-delete-btn { width: 20px; height: 20px; border: 0px solid #ffff…" at bounding box center [616, 358] width 648 height 580
click at [553, 326] on button at bounding box center [558, 331] width 44 height 10
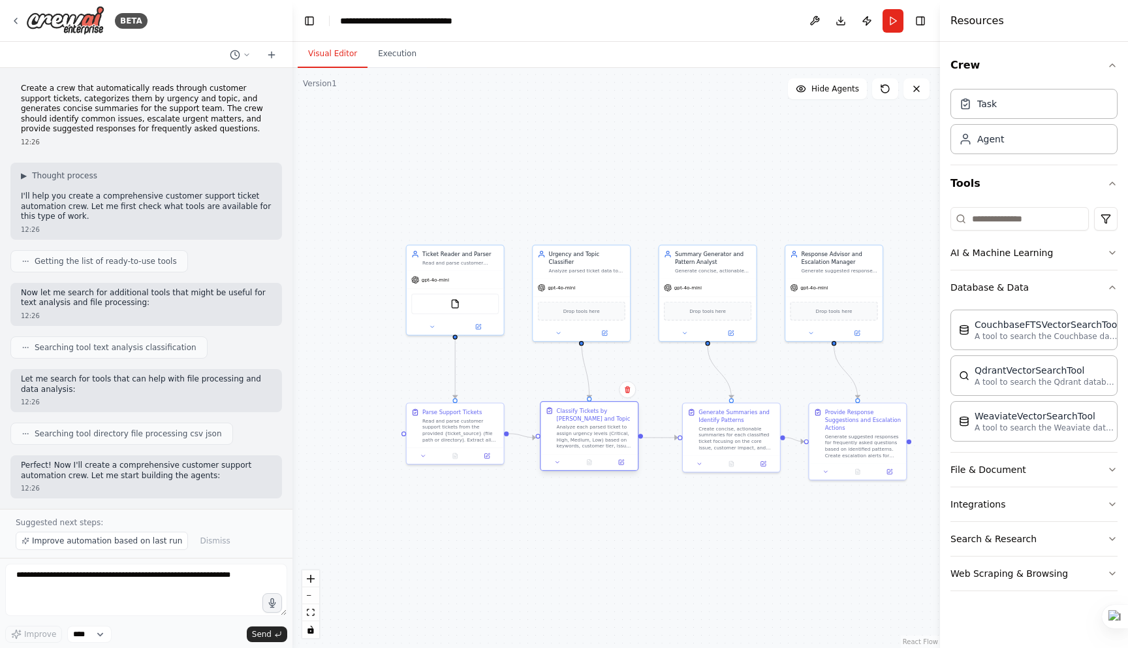
drag, startPoint x: 586, startPoint y: 430, endPoint x: 574, endPoint y: 427, distance: 11.4
click at [574, 427] on div "Analyze each parsed ticket to assign urgency levels (Critical, High, Medium, Lo…" at bounding box center [595, 436] width 76 height 25
drag, startPoint x: 709, startPoint y: 431, endPoint x: 701, endPoint y: 431, distance: 7.8
click at [701, 431] on div "Create concise, actionable summaries for each classified ticket focusing on the…" at bounding box center [729, 436] width 76 height 25
click at [826, 426] on div "Provide Response Suggestions and Escalation Actions" at bounding box center [855, 418] width 76 height 24
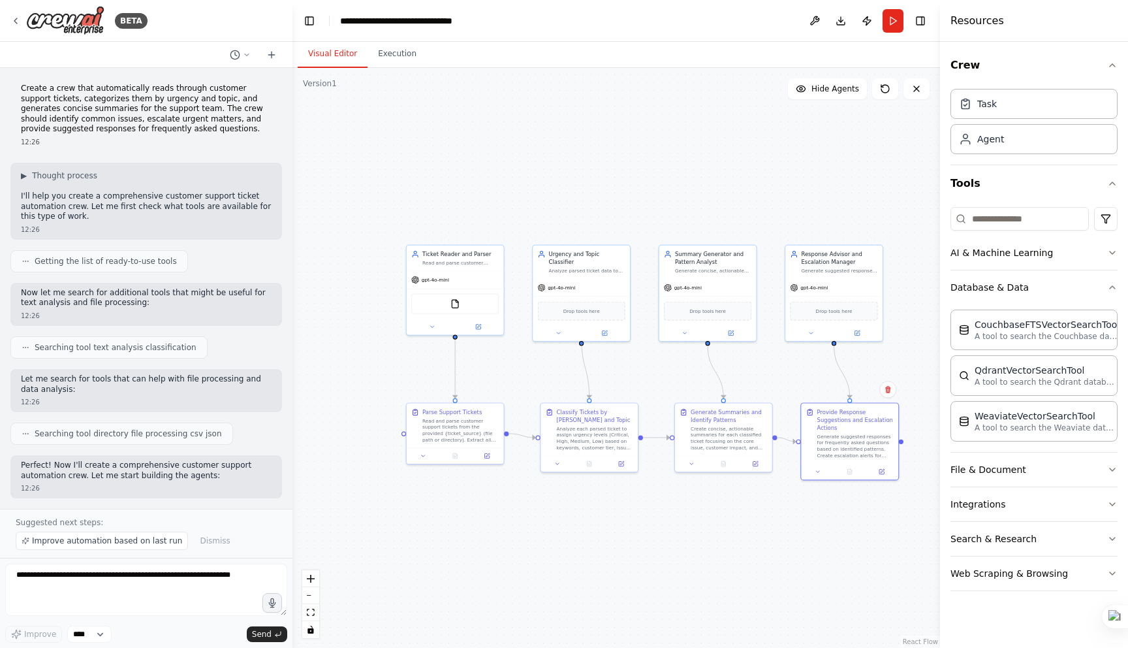
click at [846, 589] on div ".deletable-edge-delete-btn { width: 20px; height: 20px; border: 0px solid #ffff…" at bounding box center [616, 358] width 648 height 580
